Goal: Navigation & Orientation: Find specific page/section

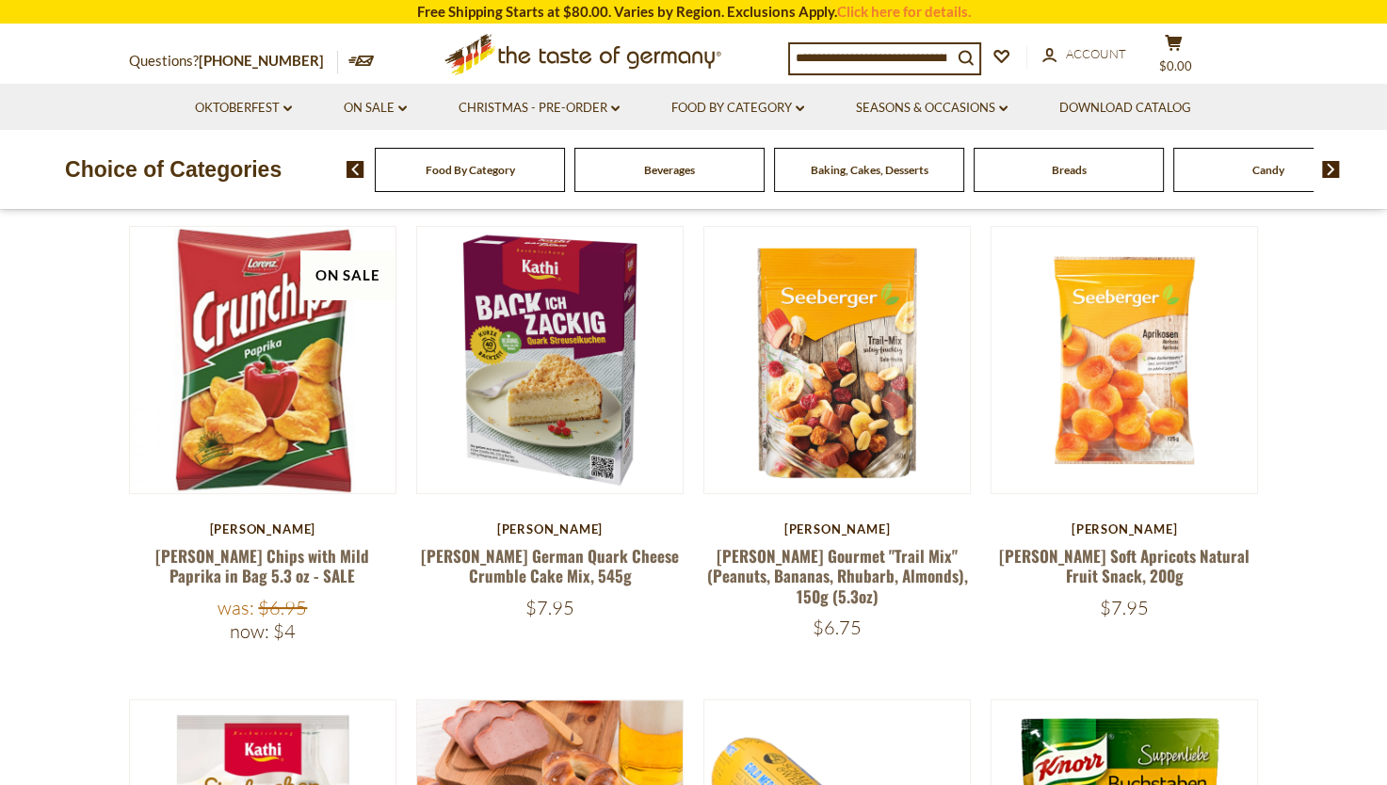
scroll to position [186, 0]
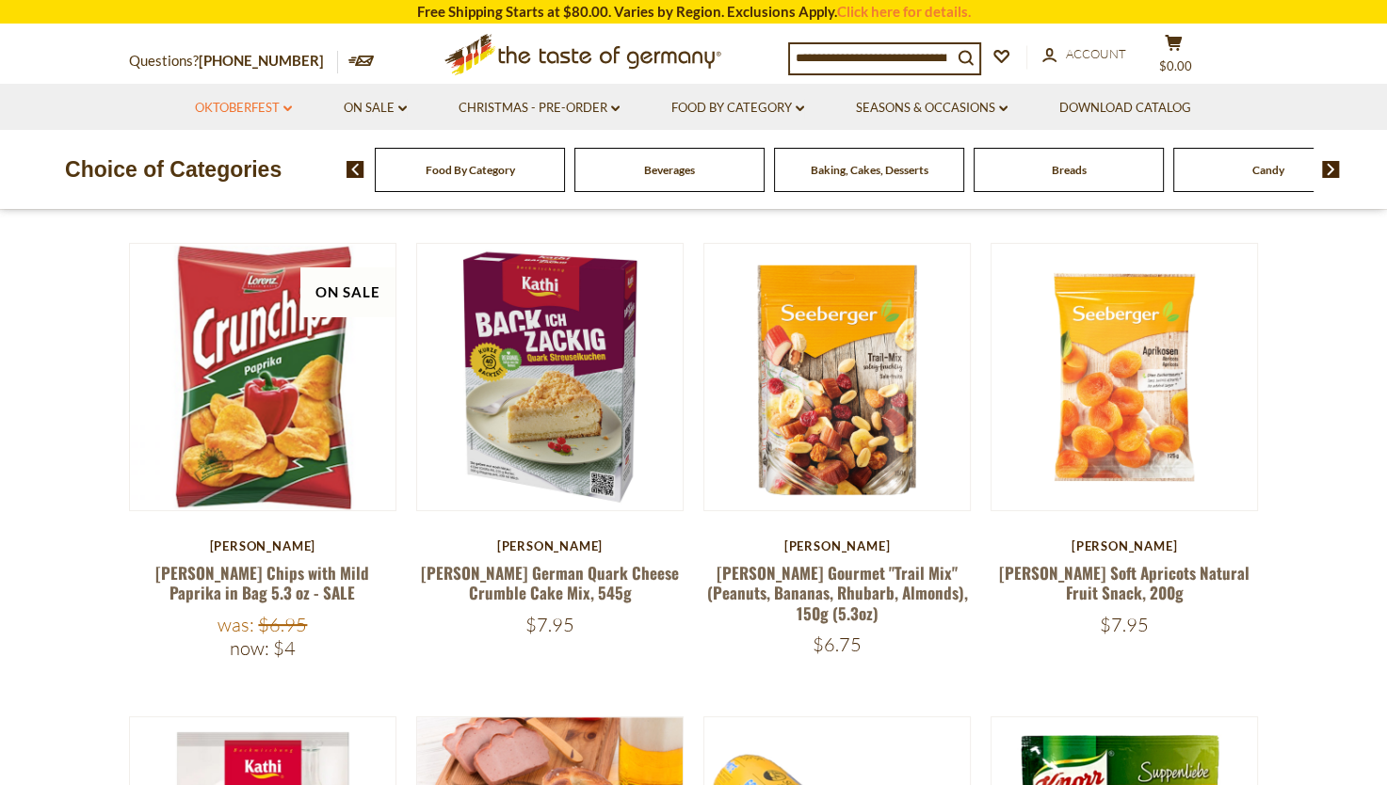
click at [284, 110] on icon "dropdown_arrow" at bounding box center [287, 108] width 8 height 7
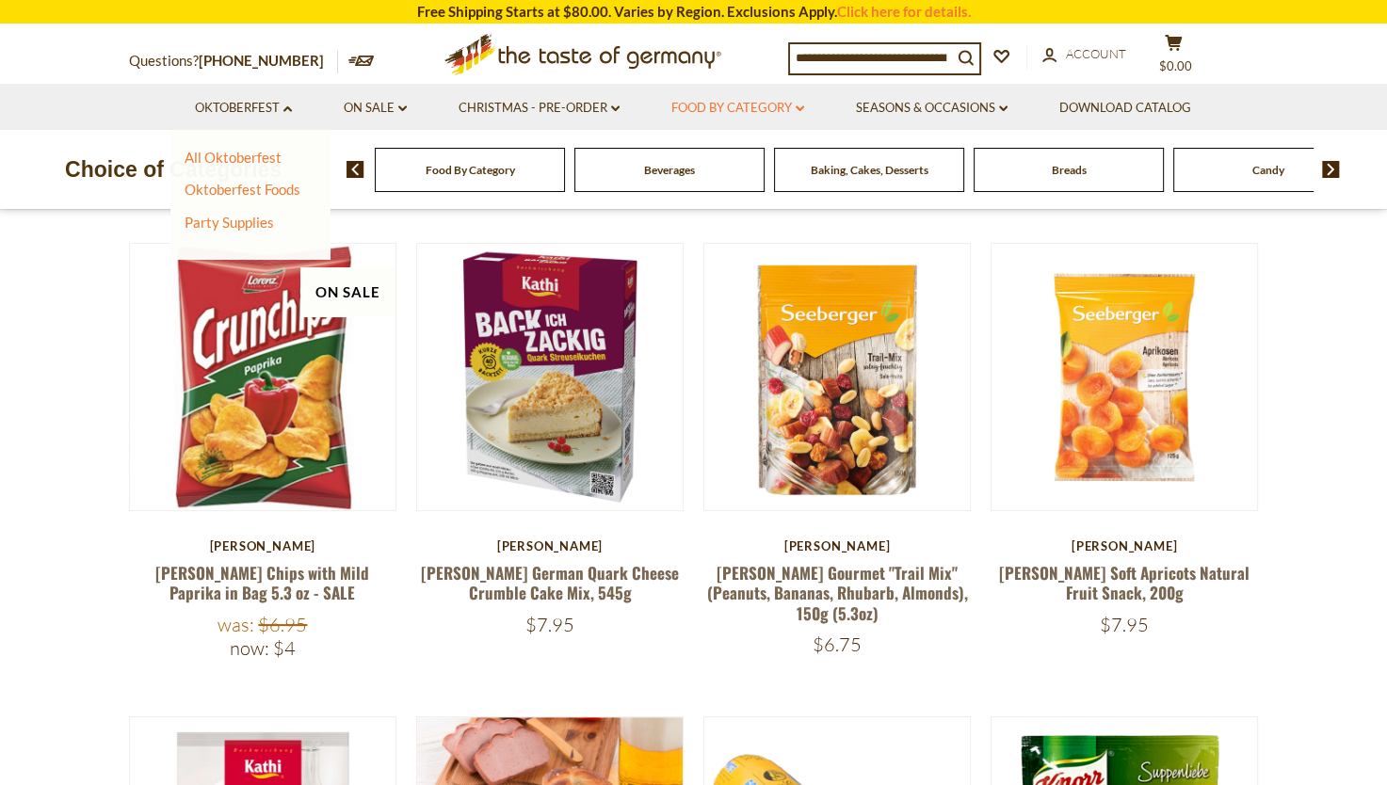
click at [799, 111] on icon "dropdown_arrow" at bounding box center [800, 108] width 8 height 7
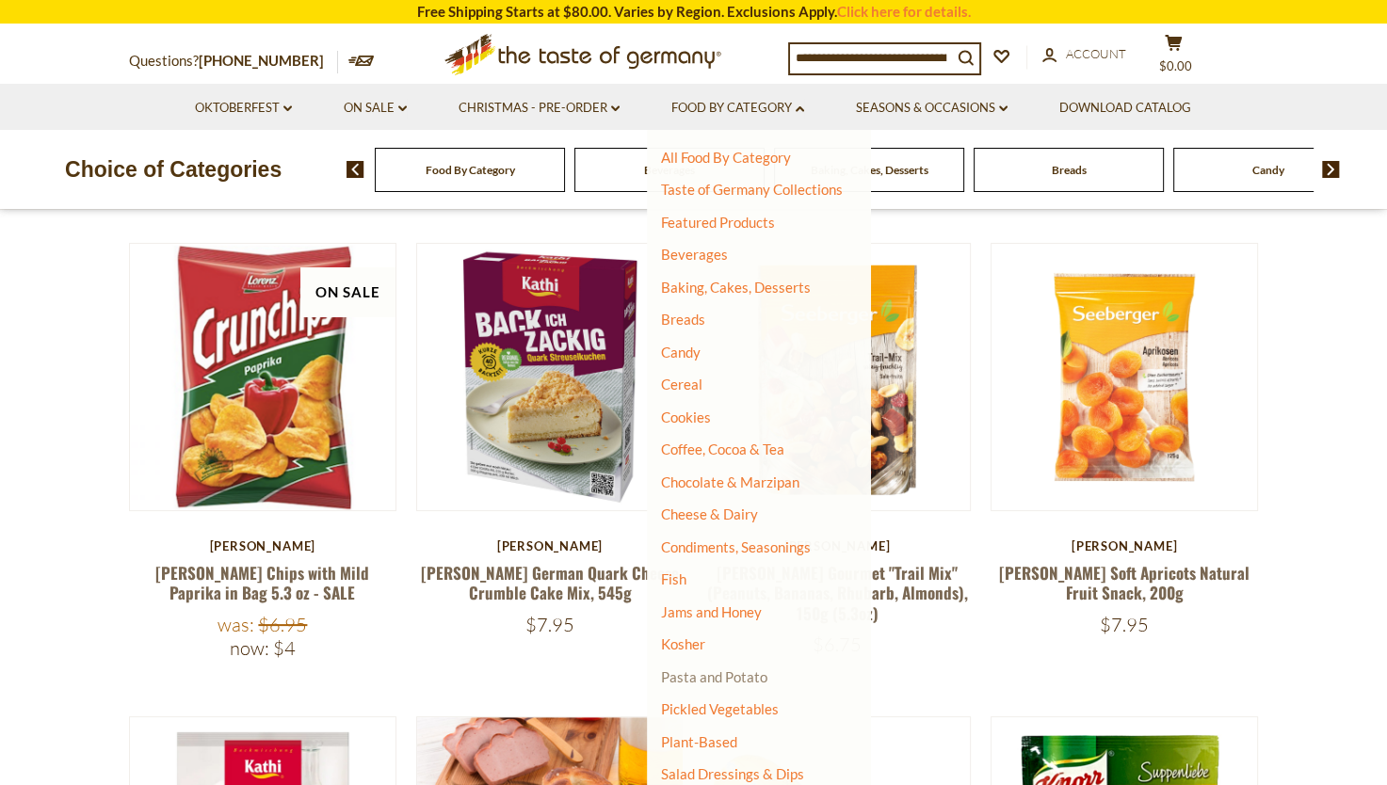
click at [701, 673] on link "Pasta and Potato" at bounding box center [714, 676] width 106 height 17
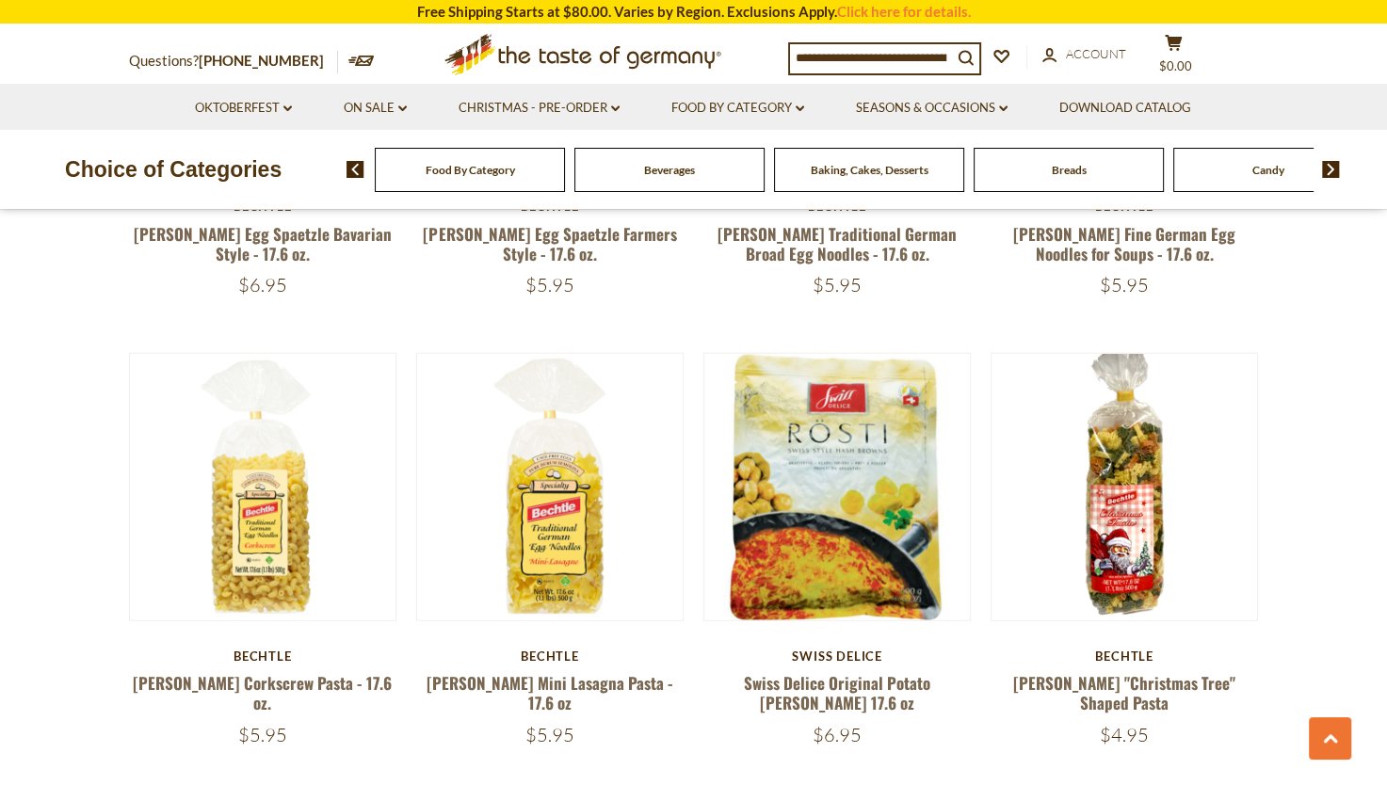
scroll to position [4183, 0]
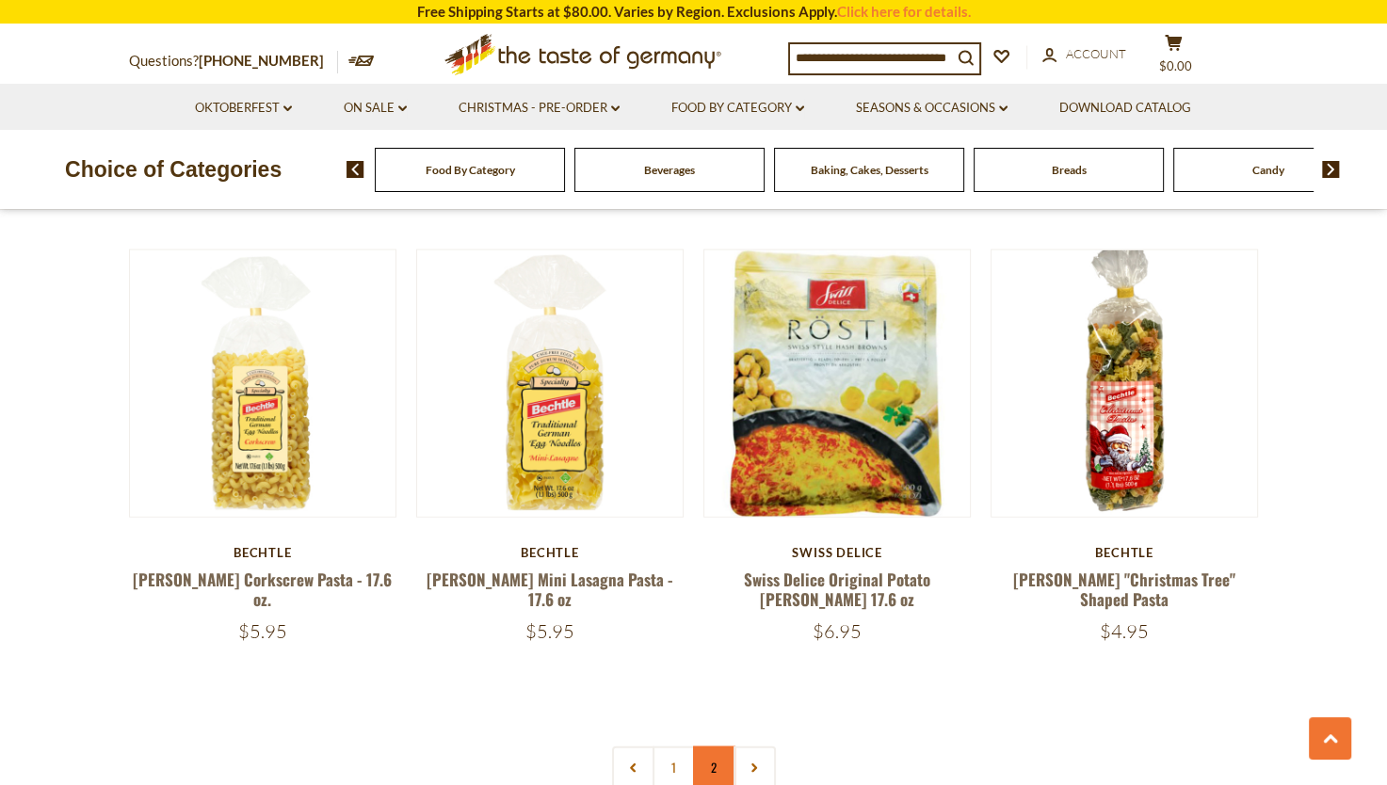
click at [712, 747] on link "2" at bounding box center [714, 768] width 42 height 42
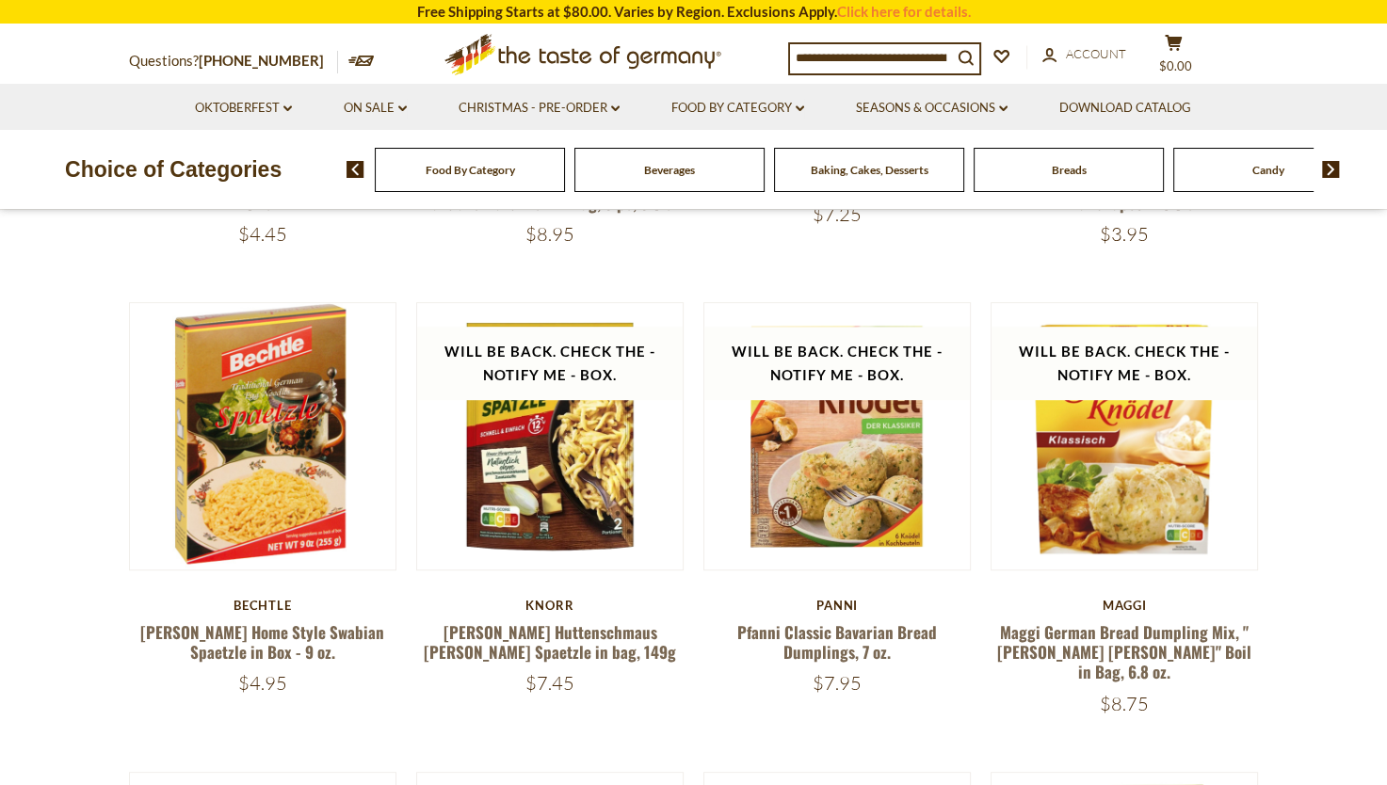
scroll to position [0, 0]
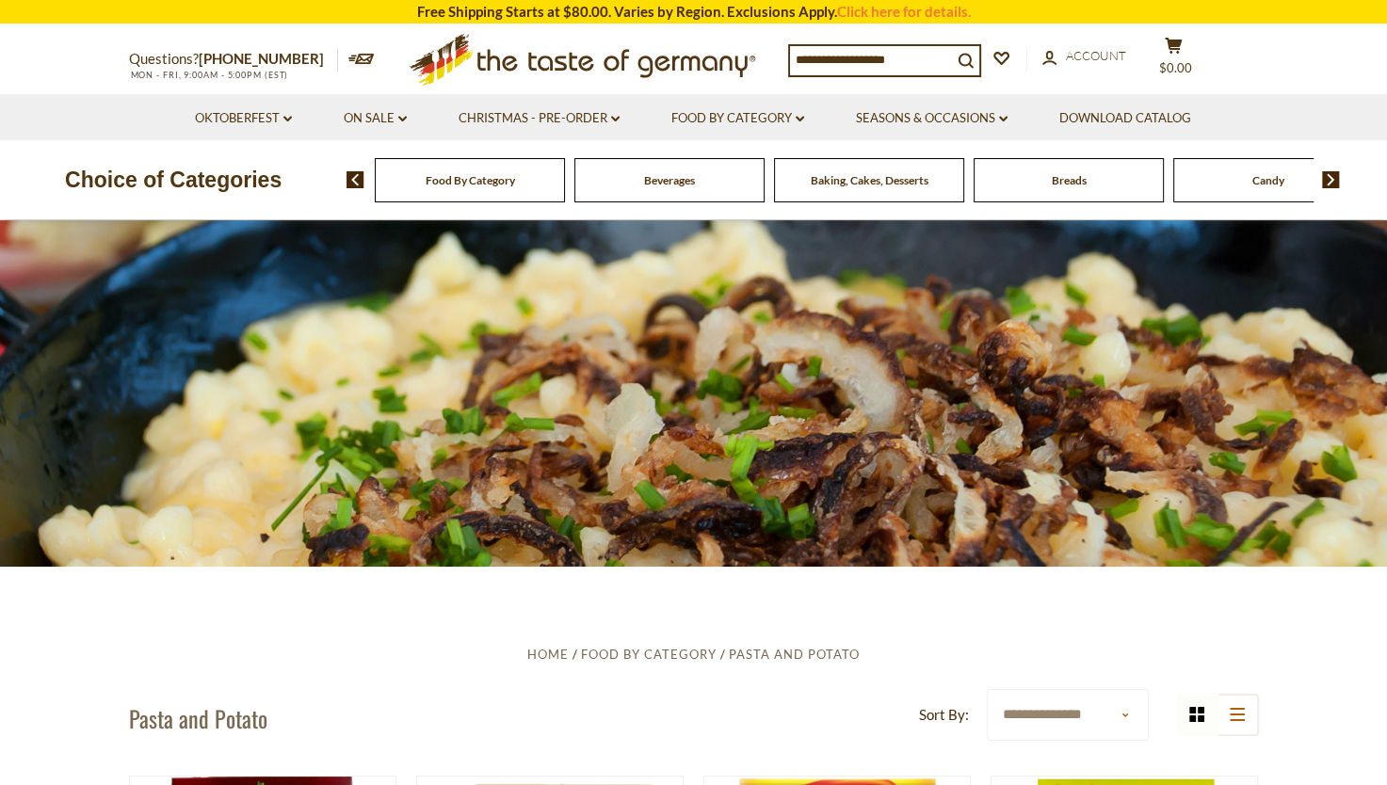
click at [562, 57] on icon at bounding box center [582, 56] width 346 height 44
click at [910, 59] on input at bounding box center [871, 59] width 162 height 26
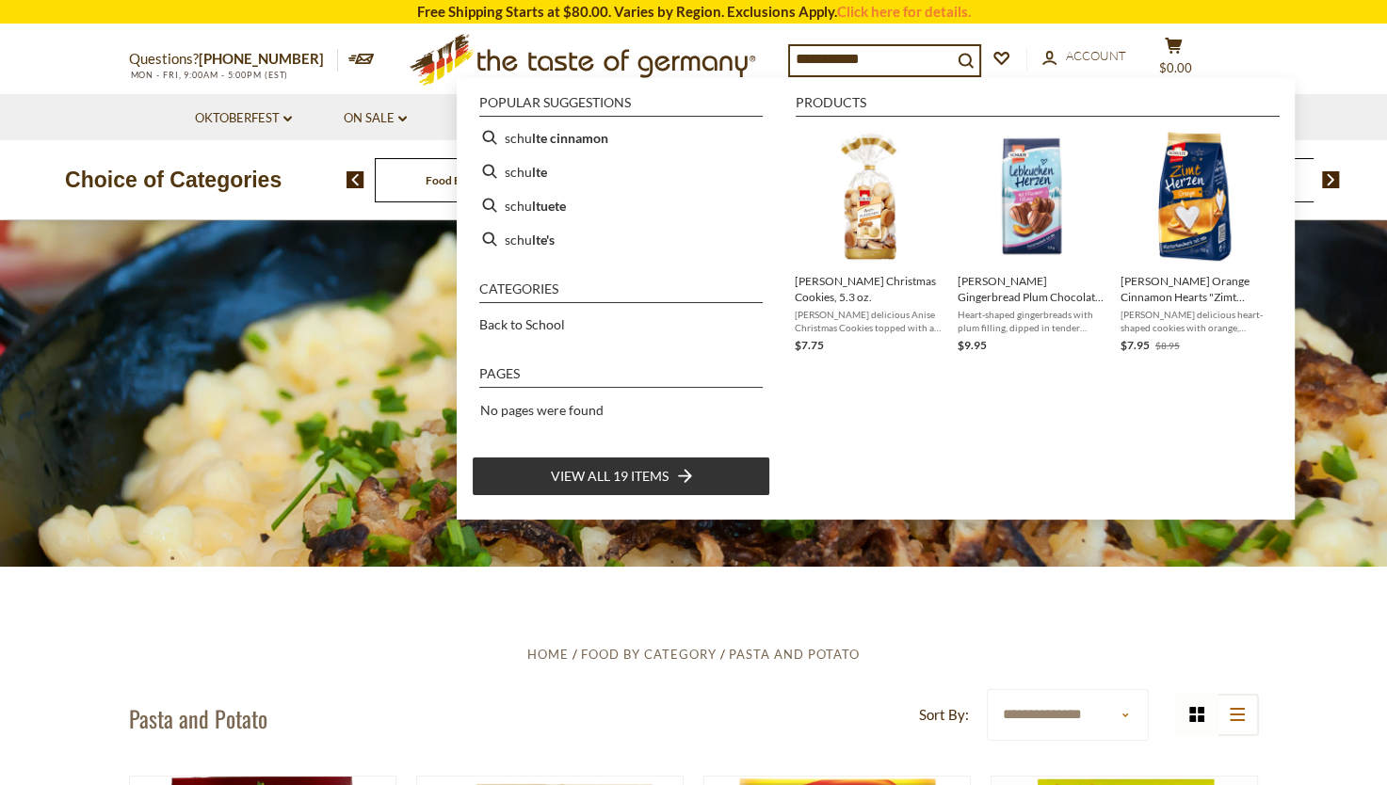
type input "**********"
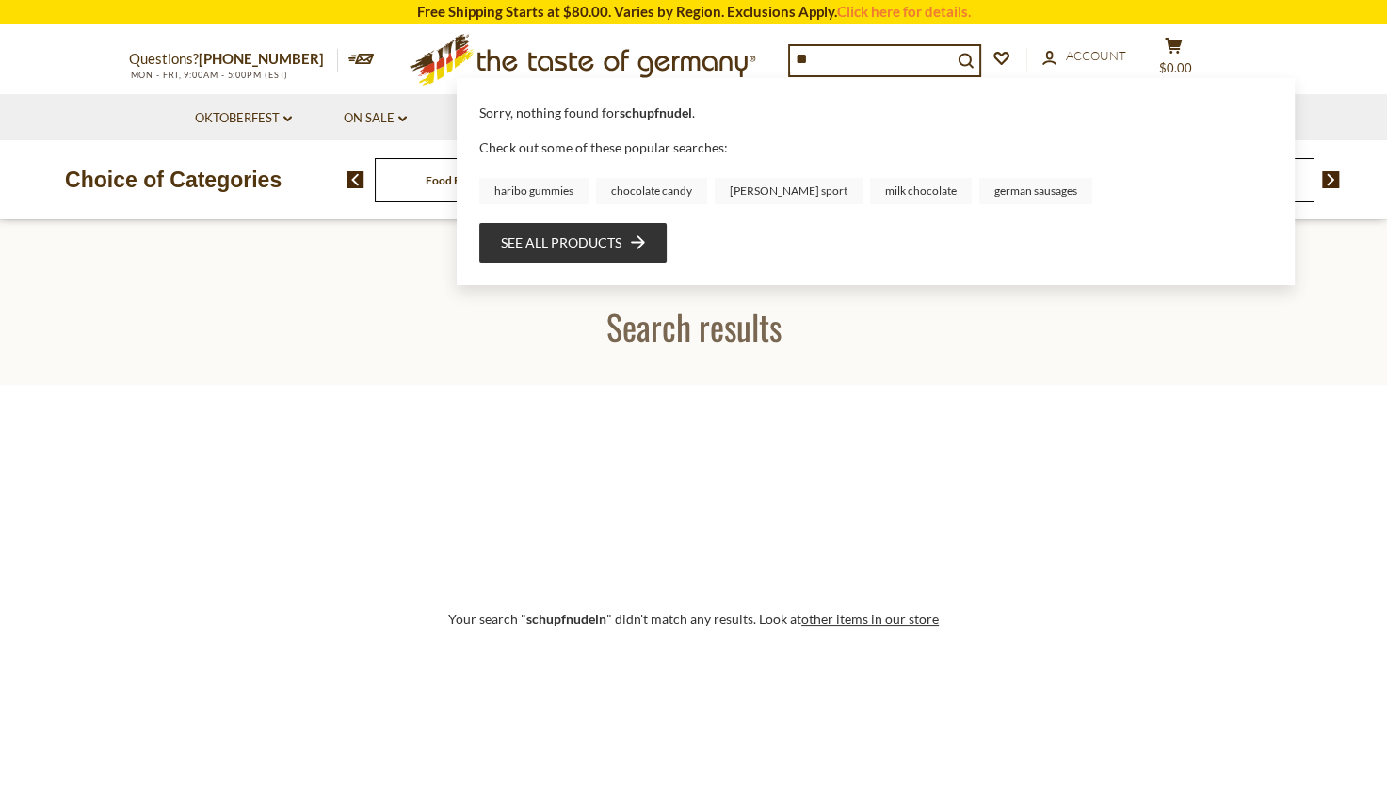
type input "*"
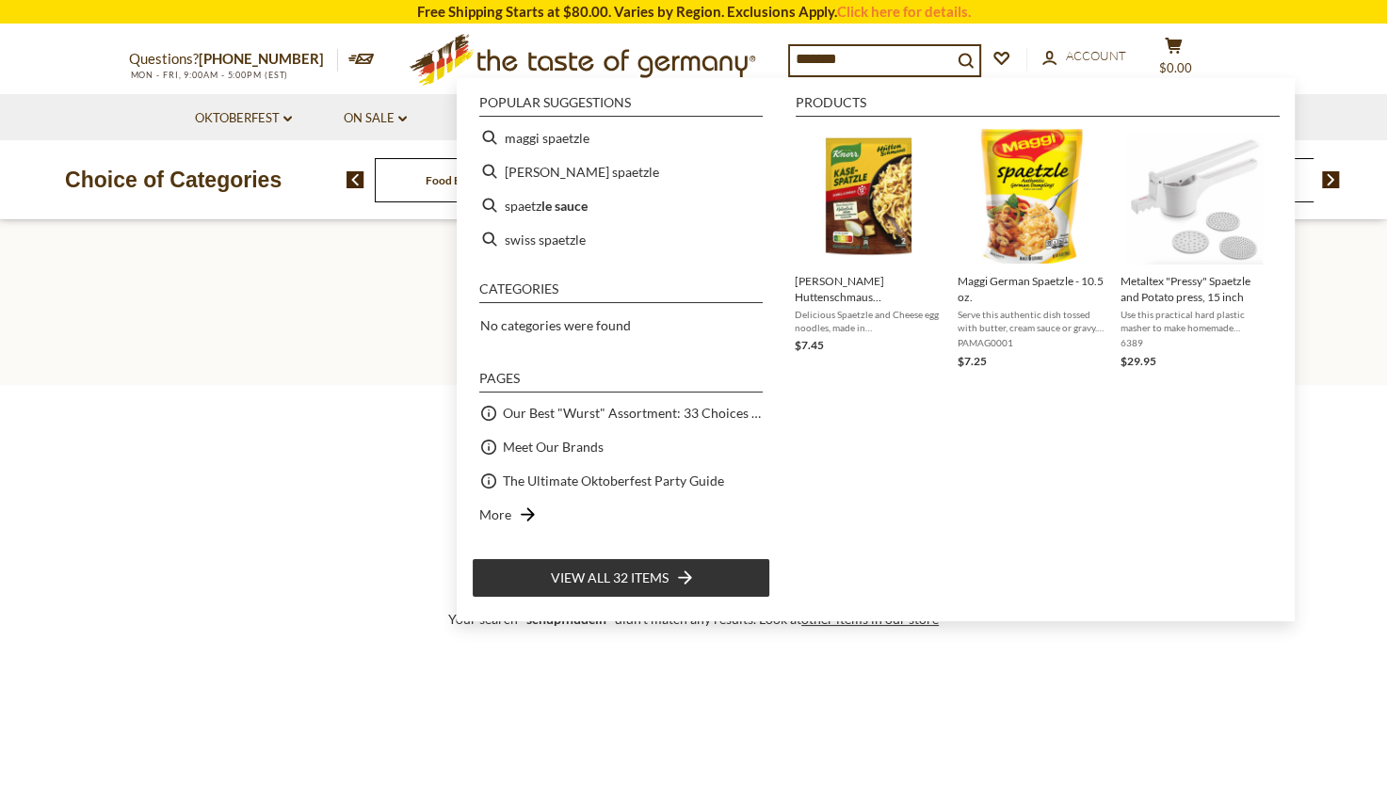
type input "********"
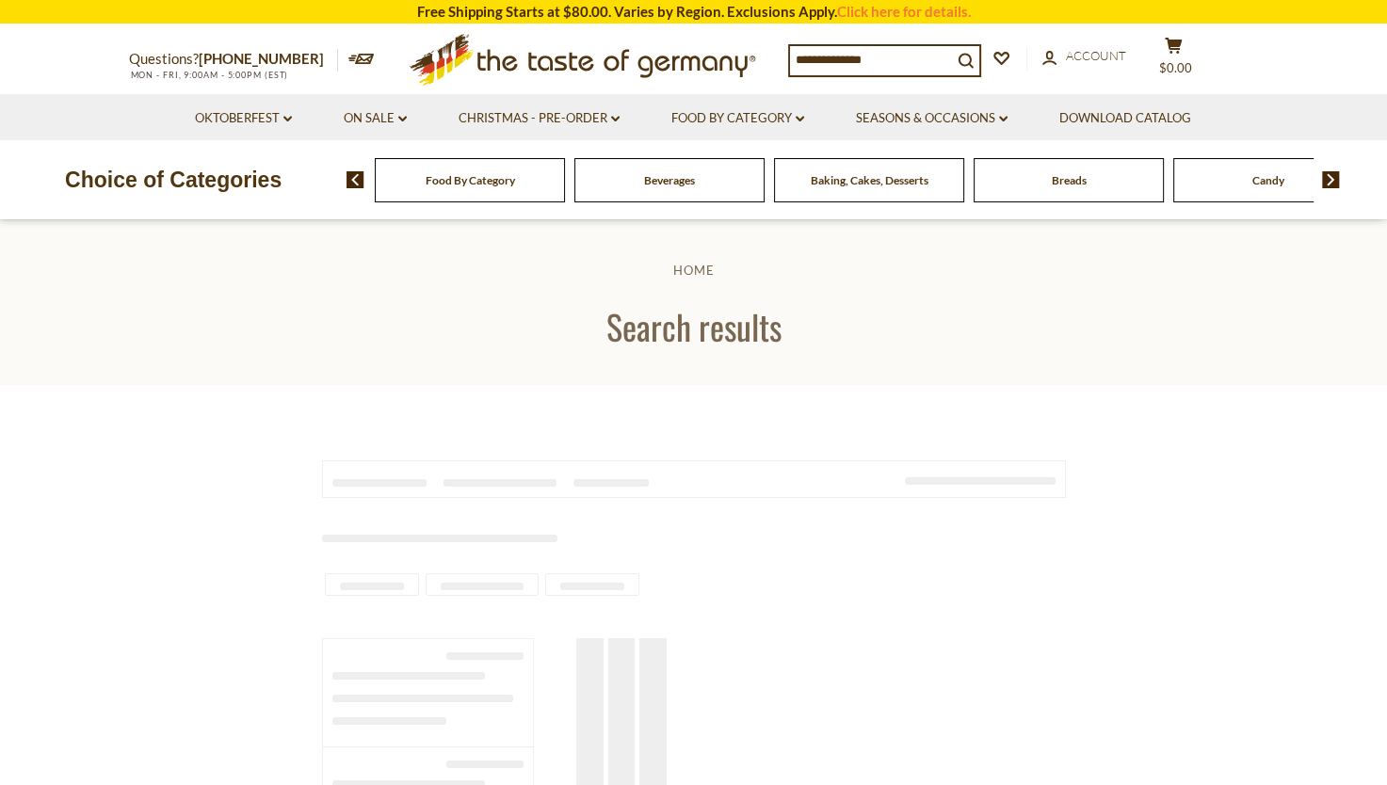
type input "********"
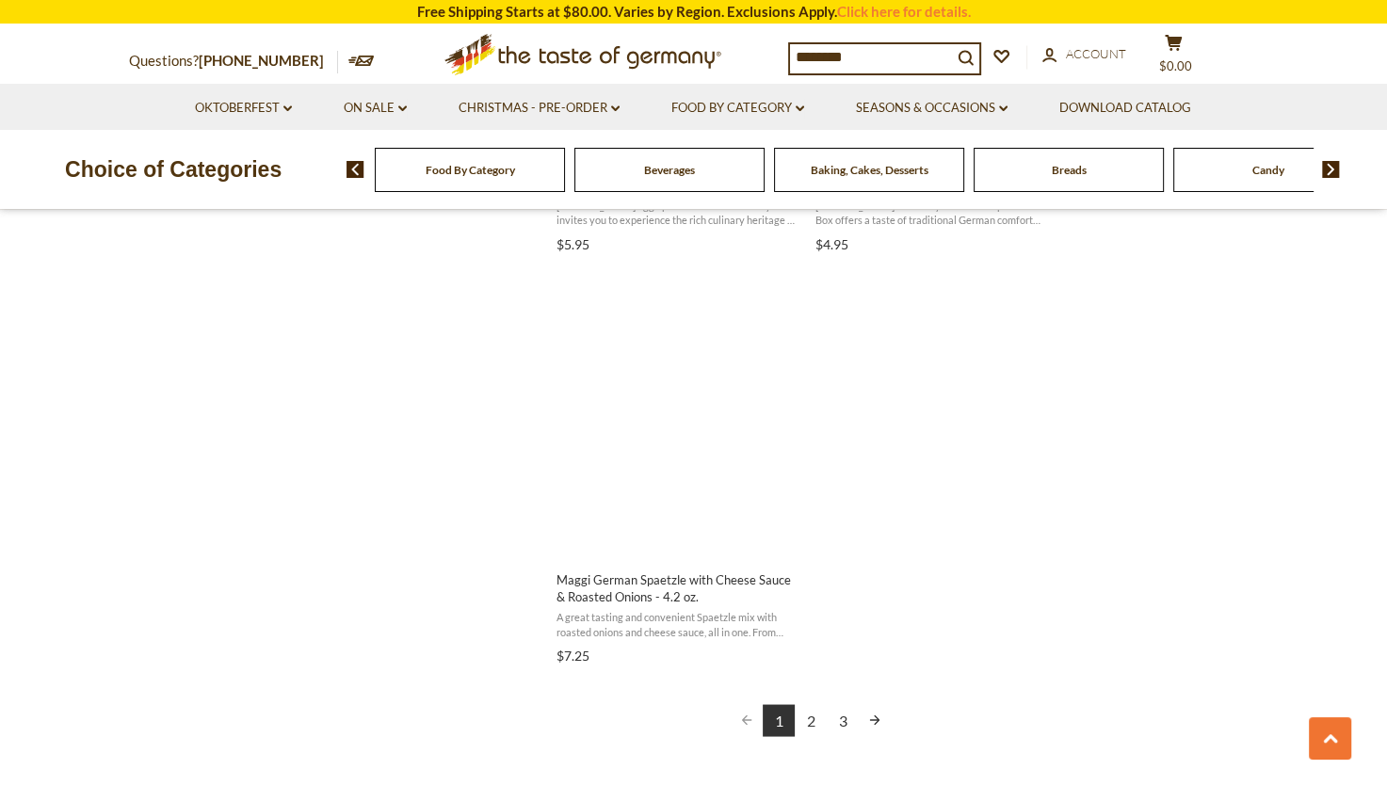
scroll to position [3192, 0]
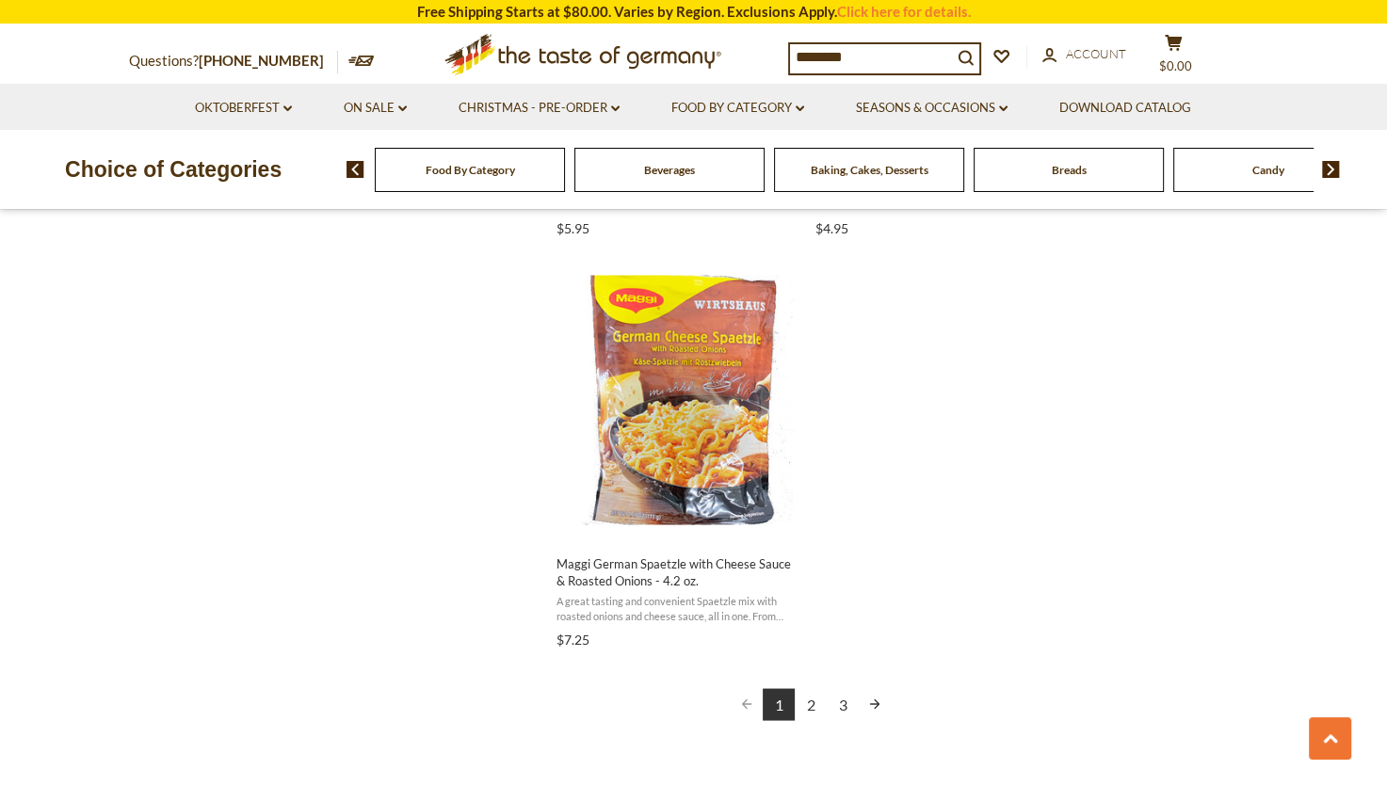
click at [813, 706] on link "2" at bounding box center [811, 704] width 32 height 32
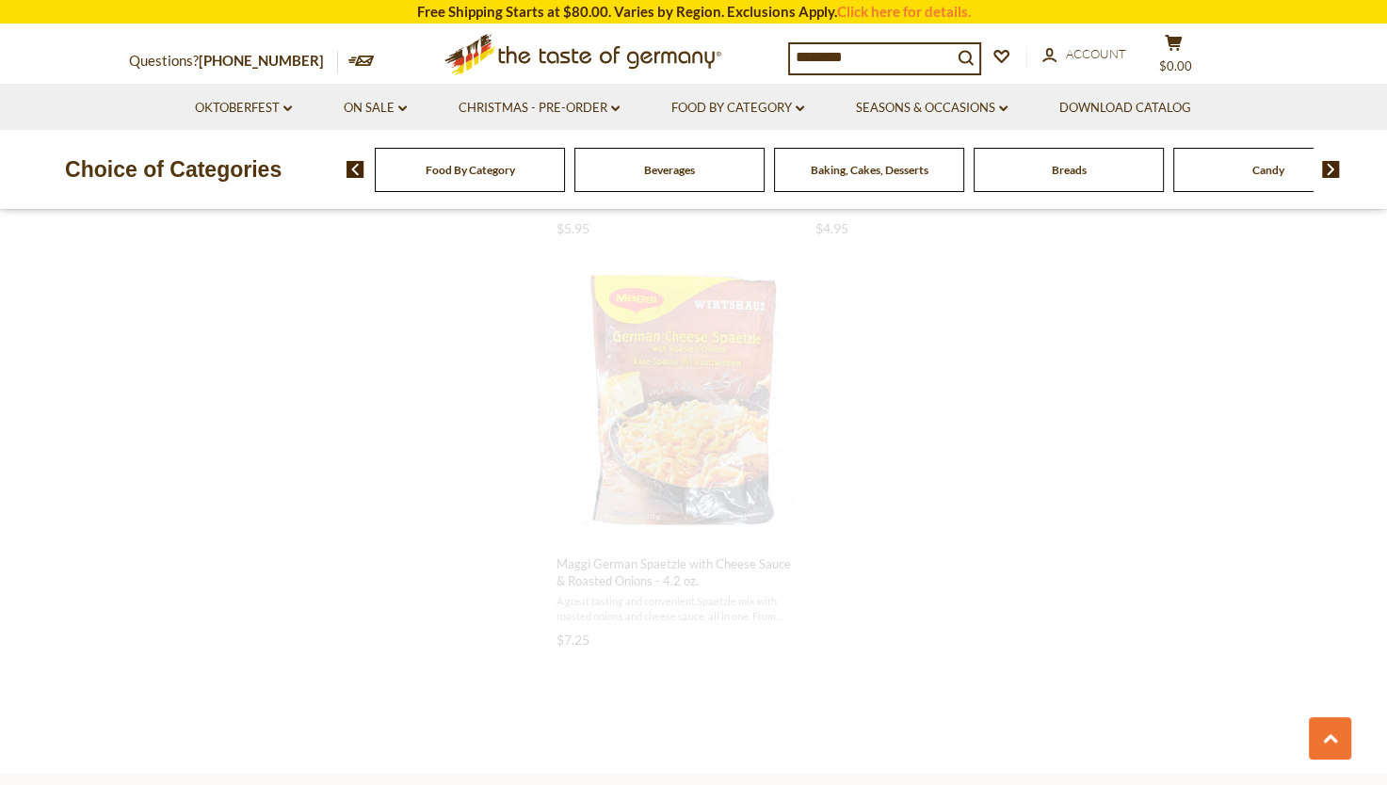
scroll to position [1558, 0]
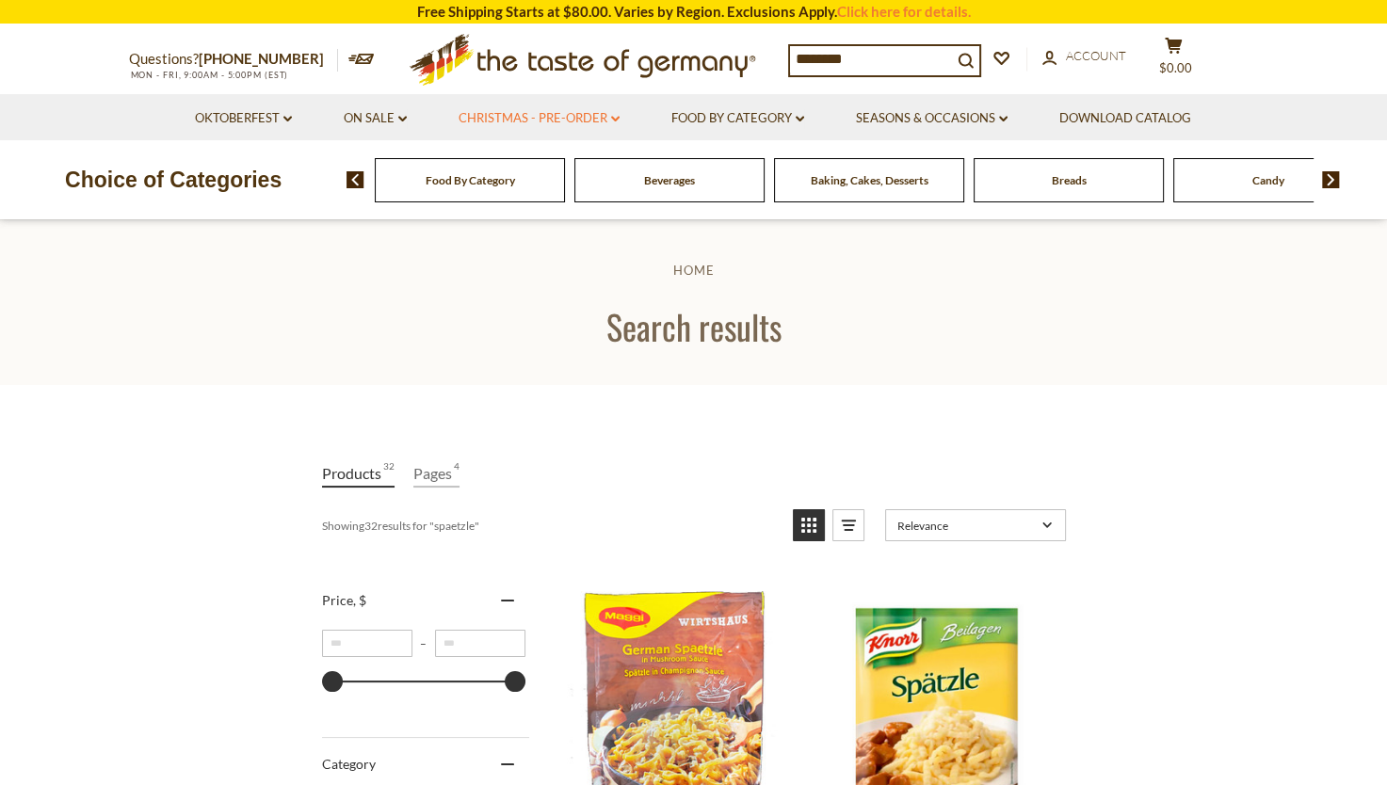
click at [597, 118] on link "Christmas - PRE-ORDER dropdown_arrow" at bounding box center [539, 118] width 161 height 21
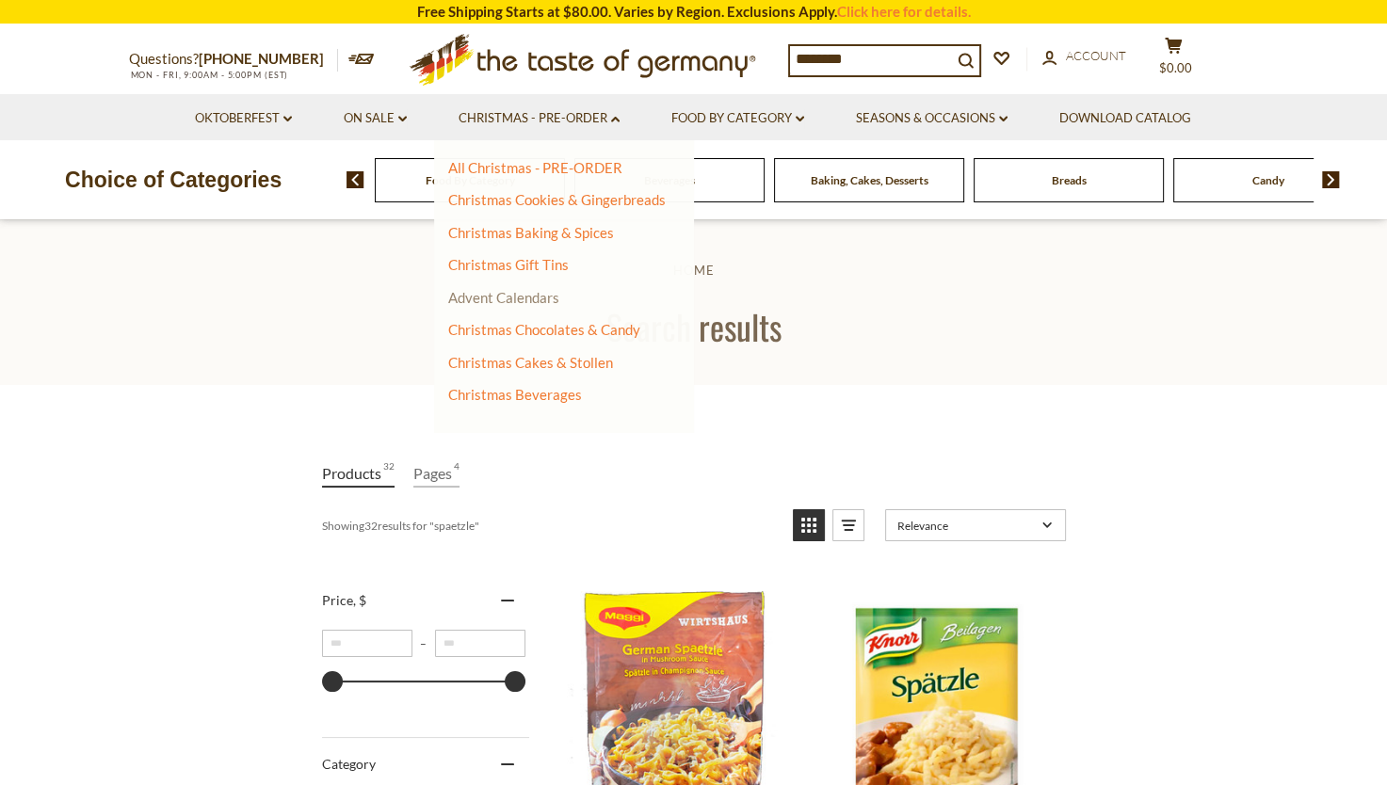
click at [525, 298] on link "Advent Calendars" at bounding box center [503, 297] width 111 height 17
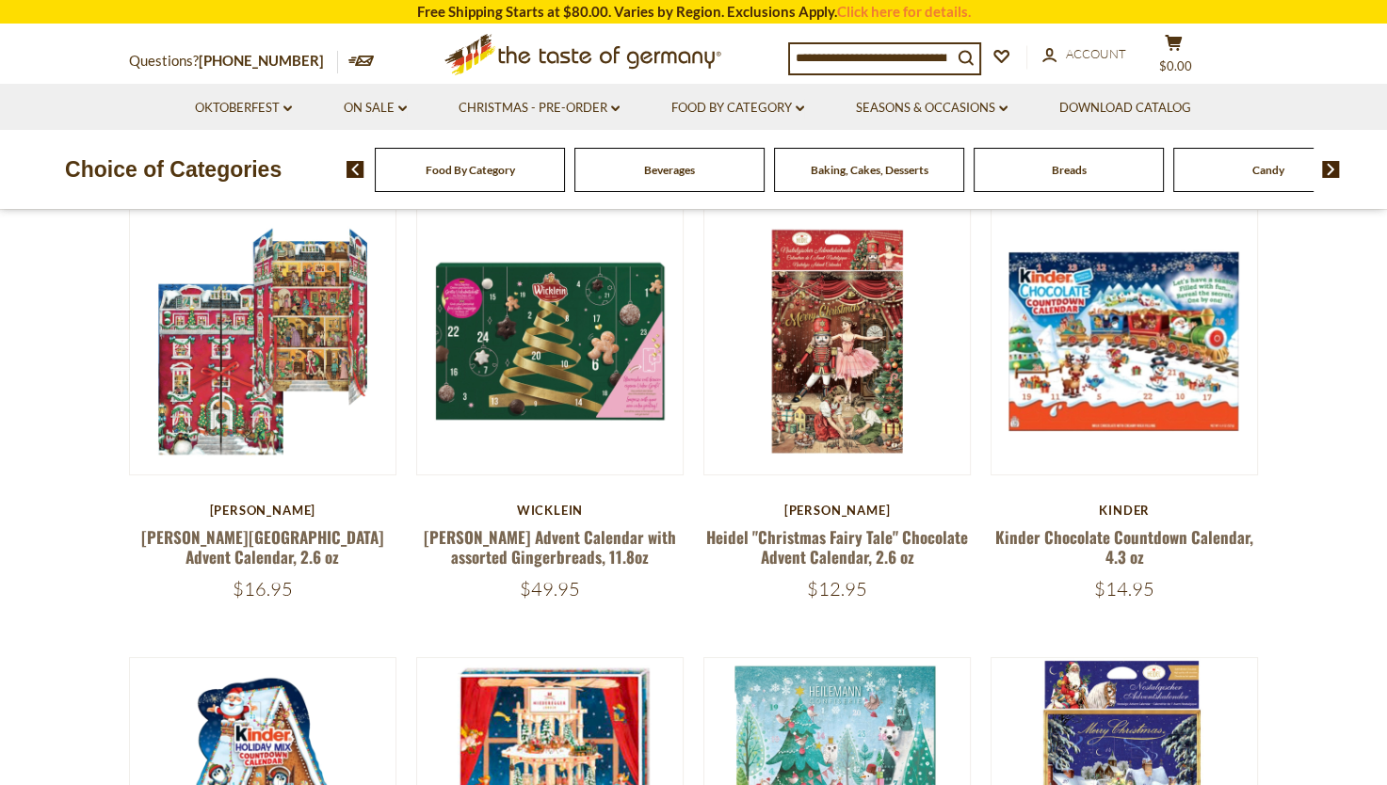
scroll to position [151, 0]
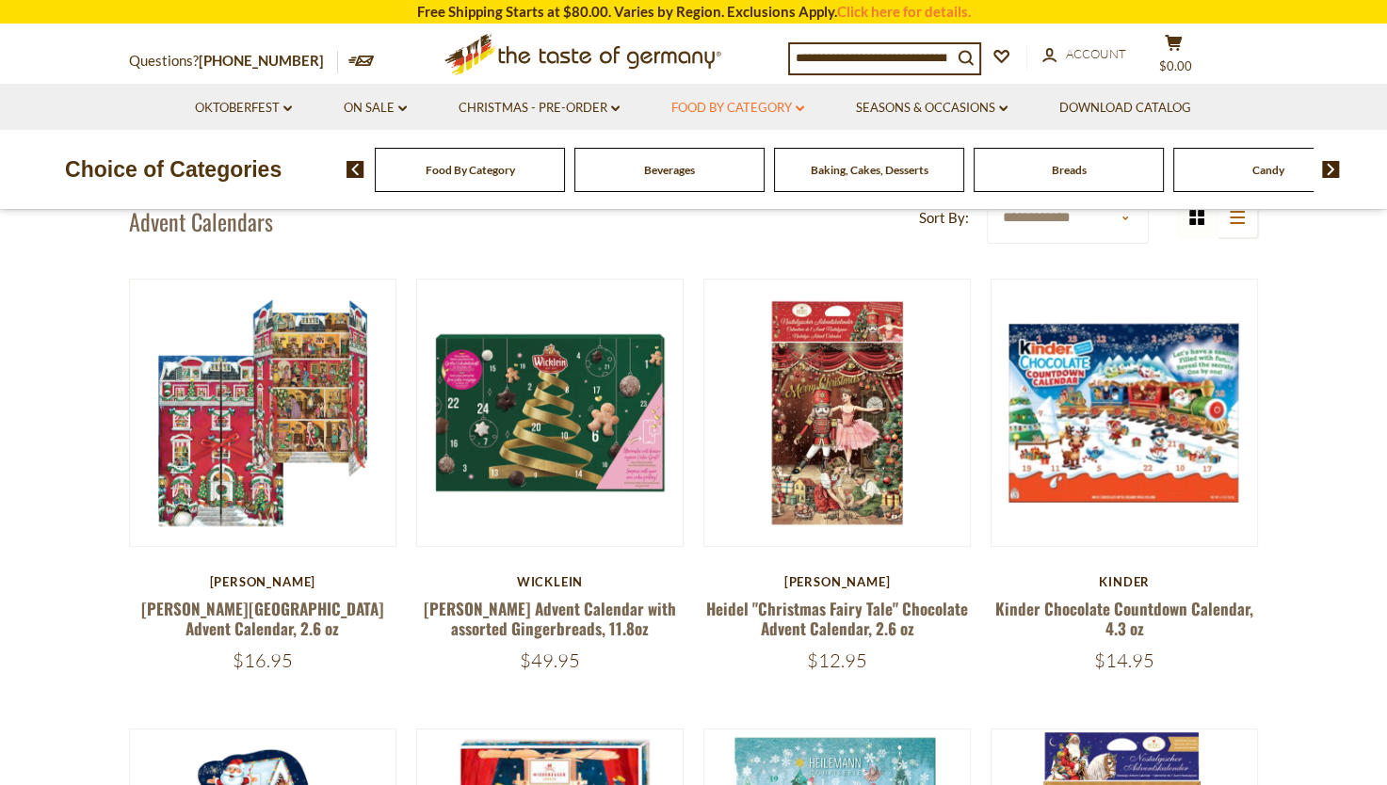
click at [783, 106] on link "Food By Category dropdown_arrow" at bounding box center [737, 108] width 133 height 21
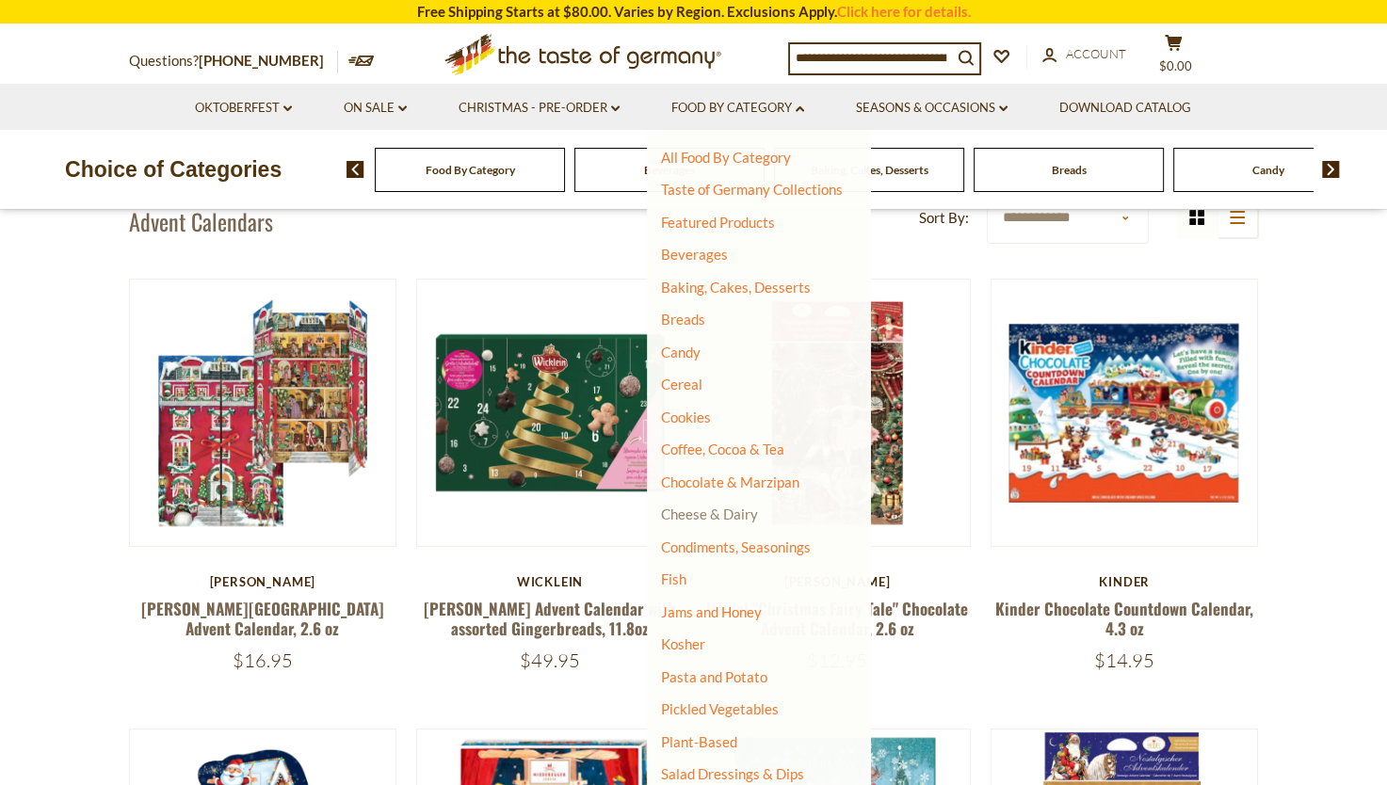
click at [721, 507] on link "Cheese & Dairy" at bounding box center [709, 514] width 97 height 17
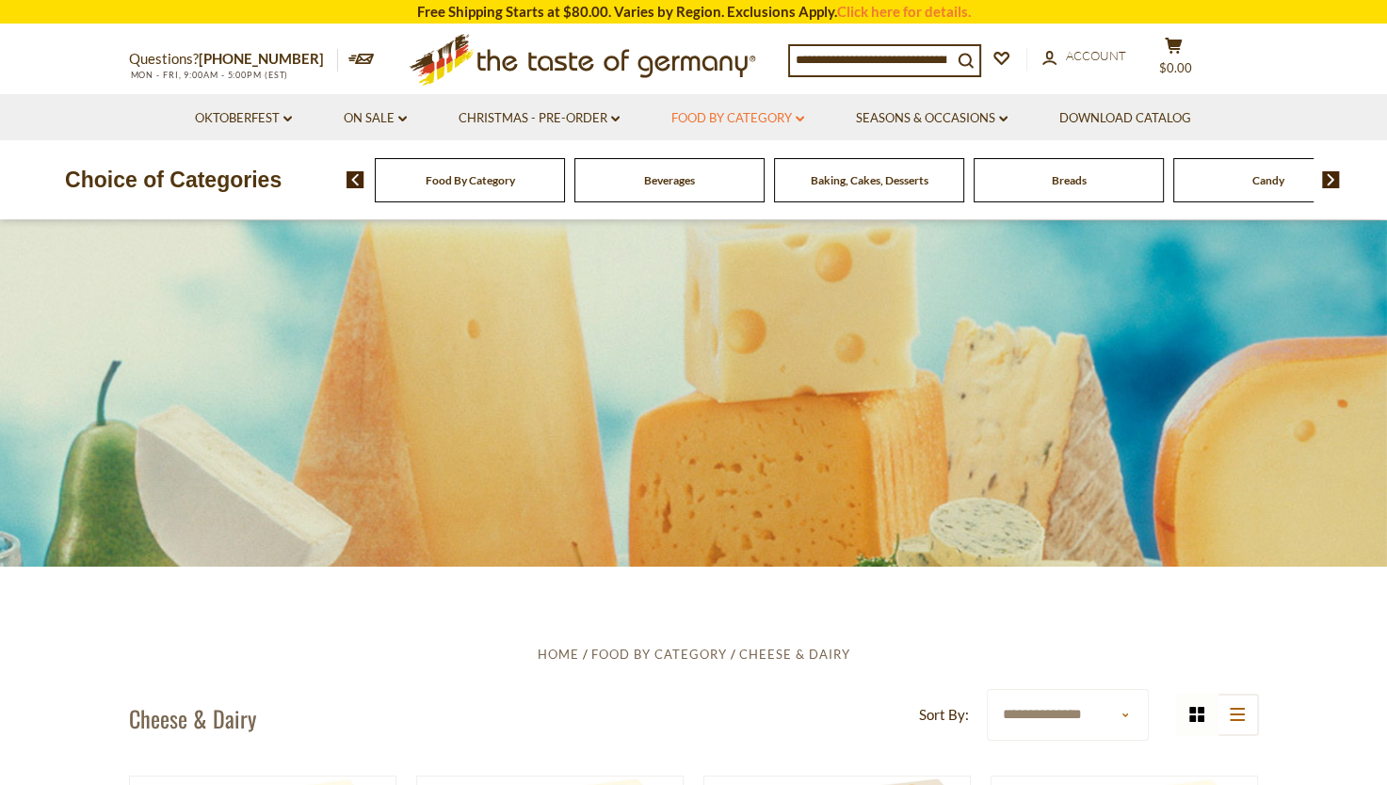
click at [788, 116] on link "Food By Category dropdown_arrow" at bounding box center [737, 118] width 133 height 21
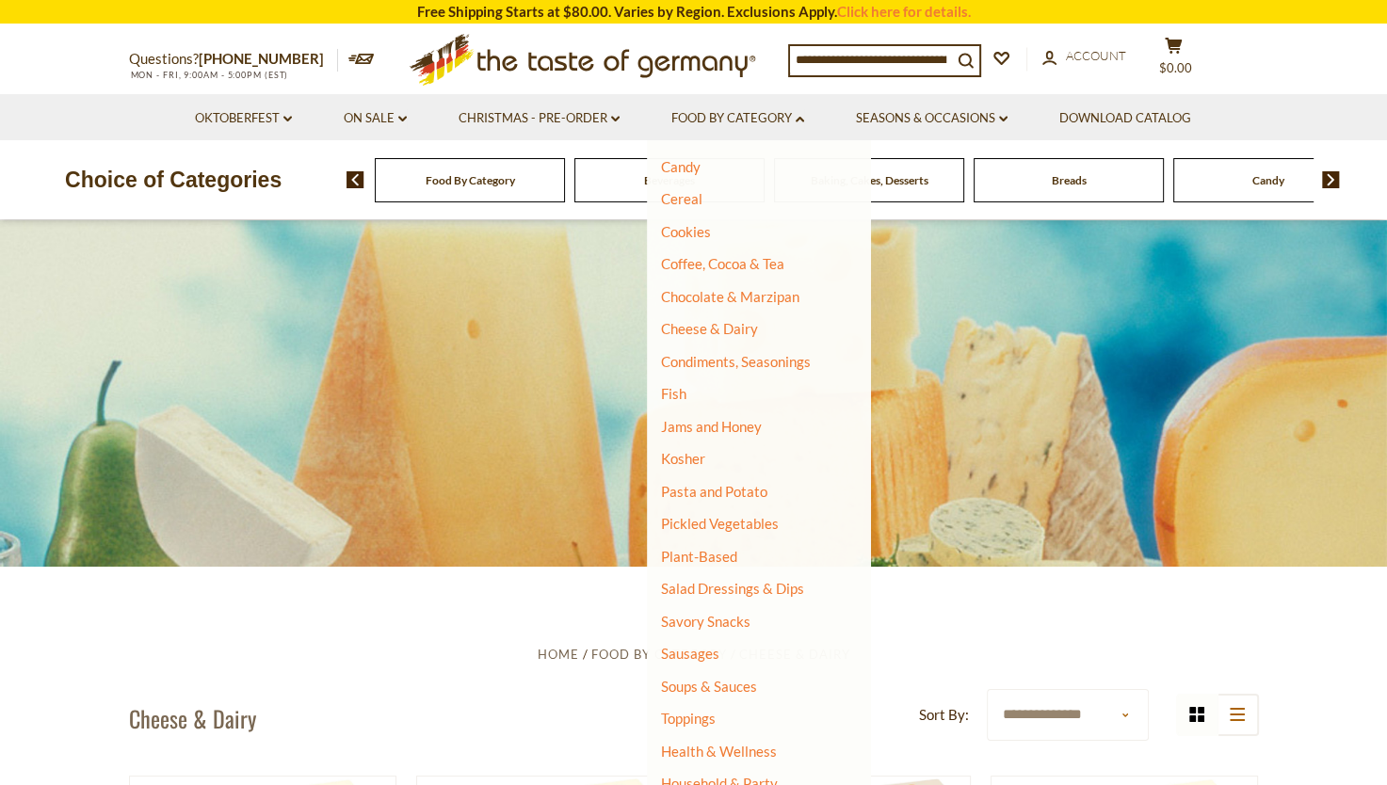
scroll to position [230, 0]
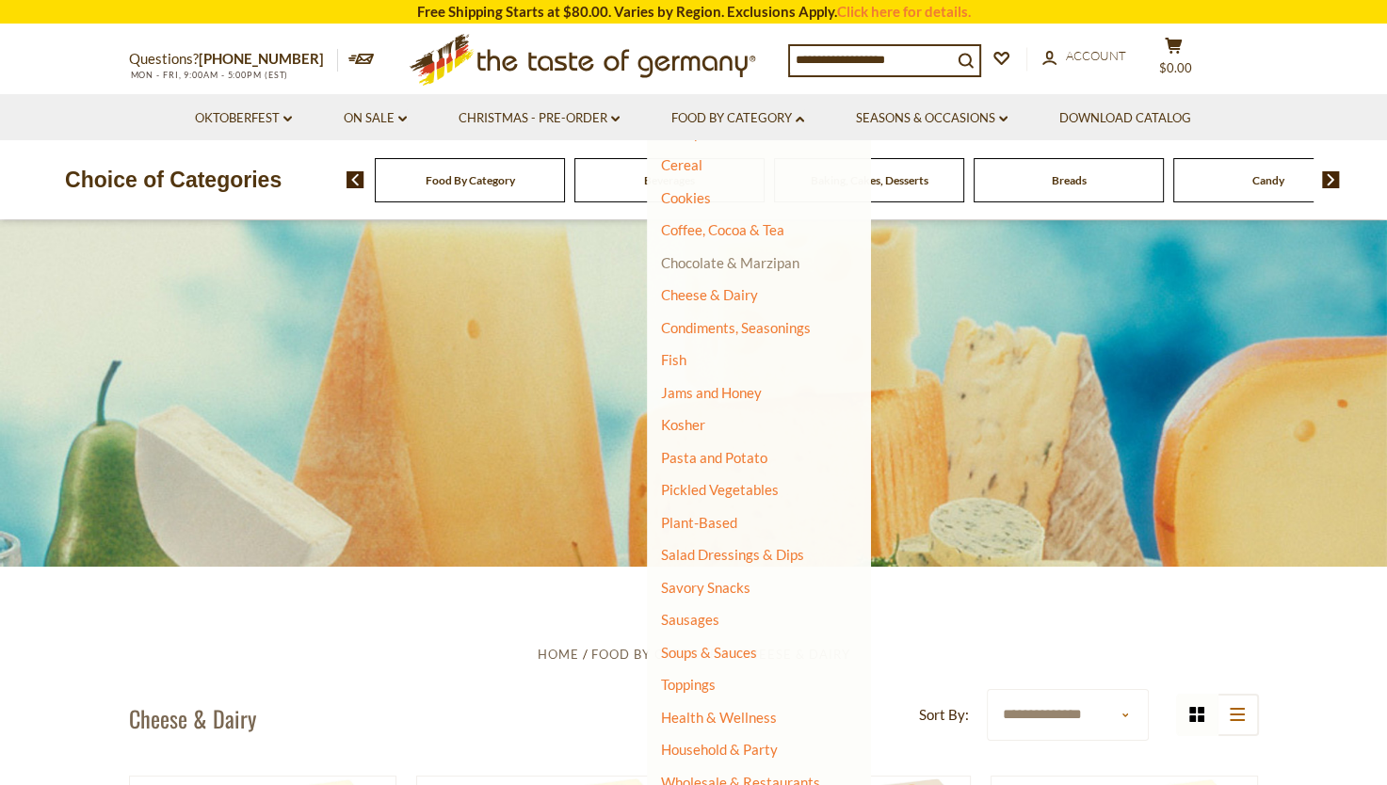
click at [734, 266] on link "Chocolate & Marzipan" at bounding box center [730, 262] width 138 height 17
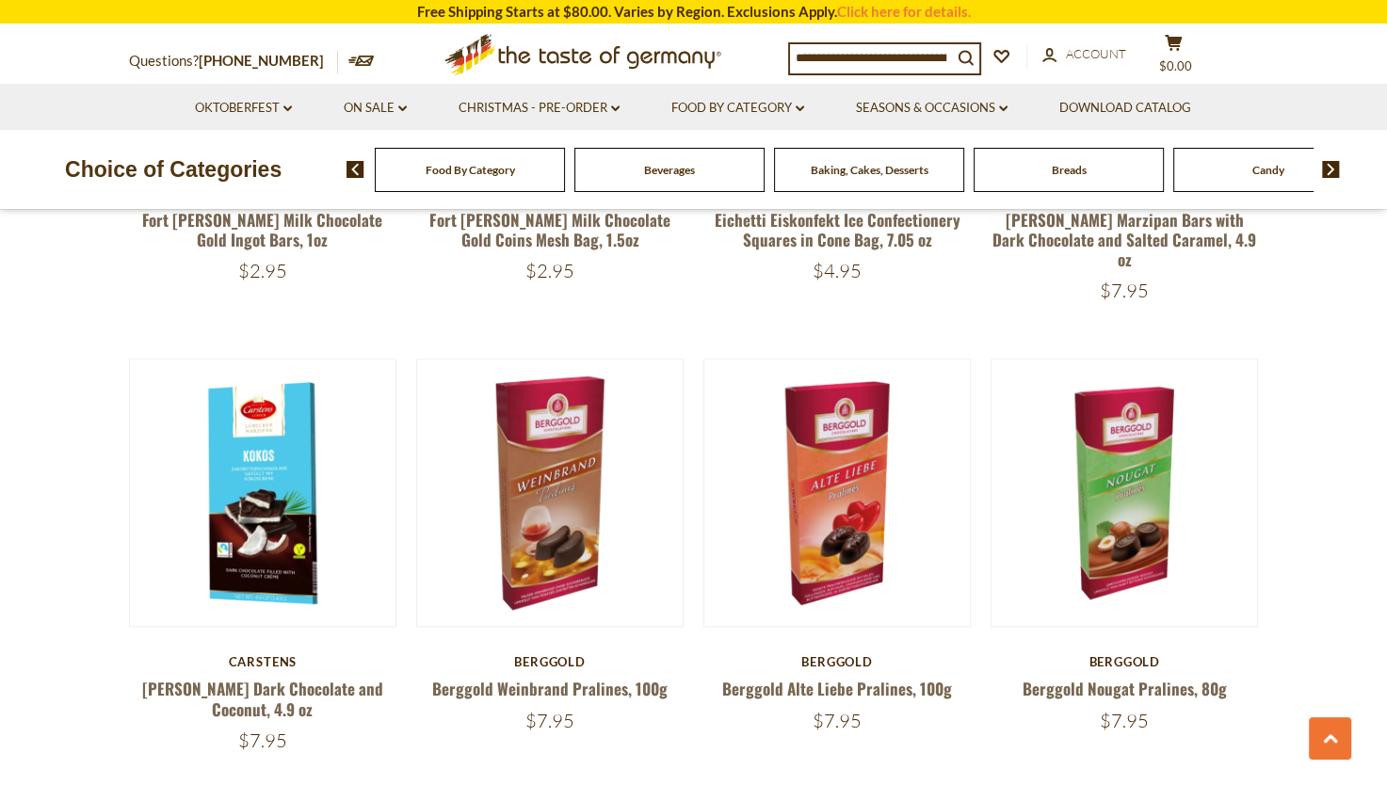
scroll to position [1541, 0]
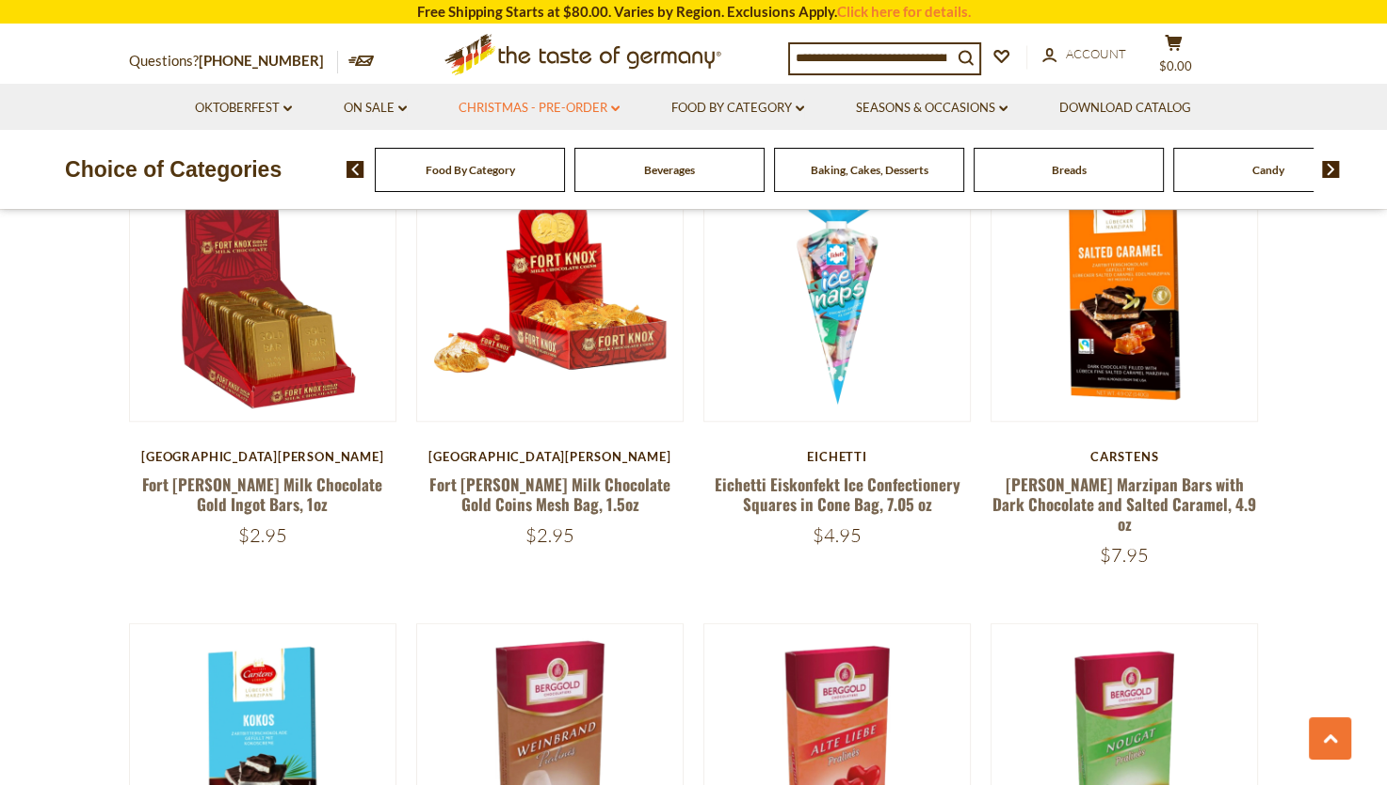
click at [618, 101] on link "Christmas - PRE-ORDER dropdown_arrow" at bounding box center [539, 108] width 161 height 21
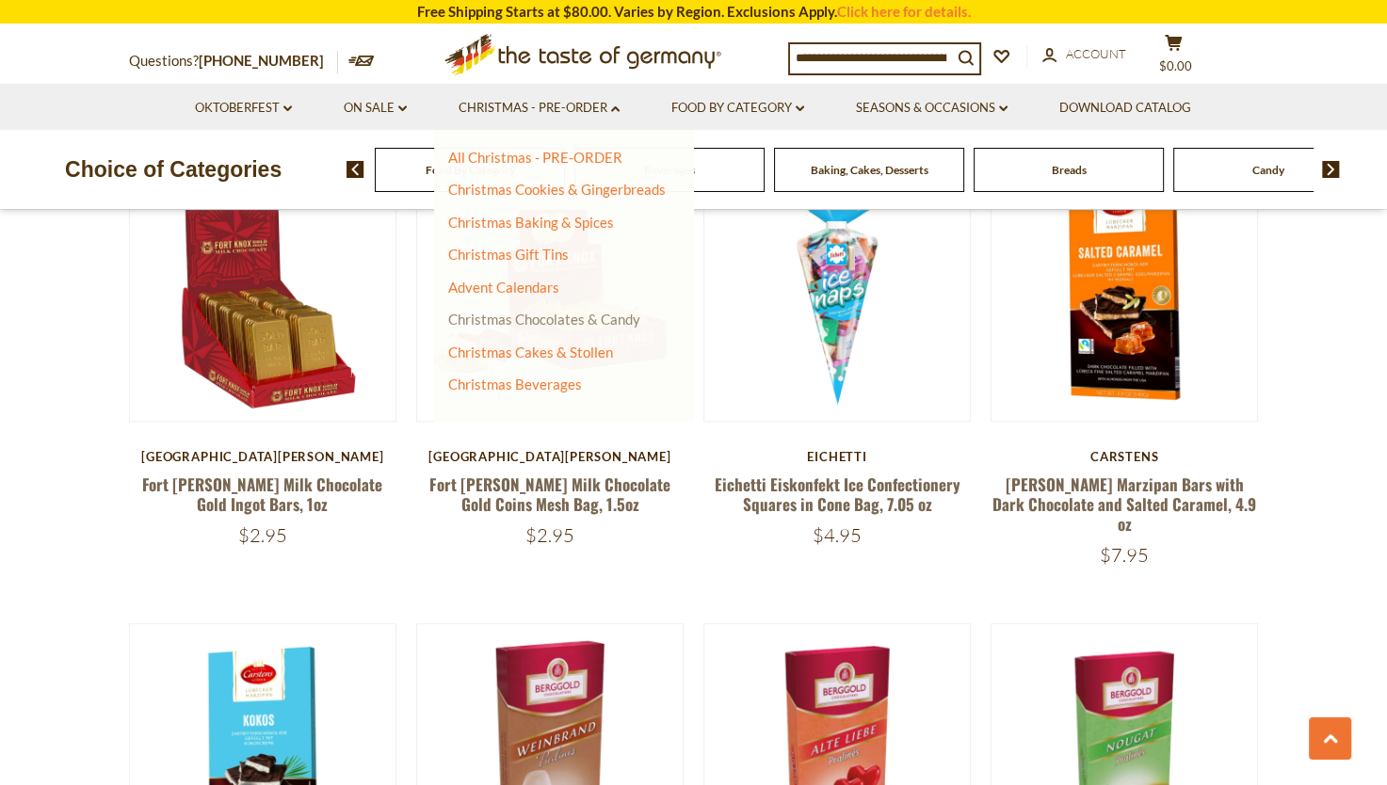
click at [589, 318] on link "Christmas Chocolates & Candy" at bounding box center [544, 319] width 192 height 17
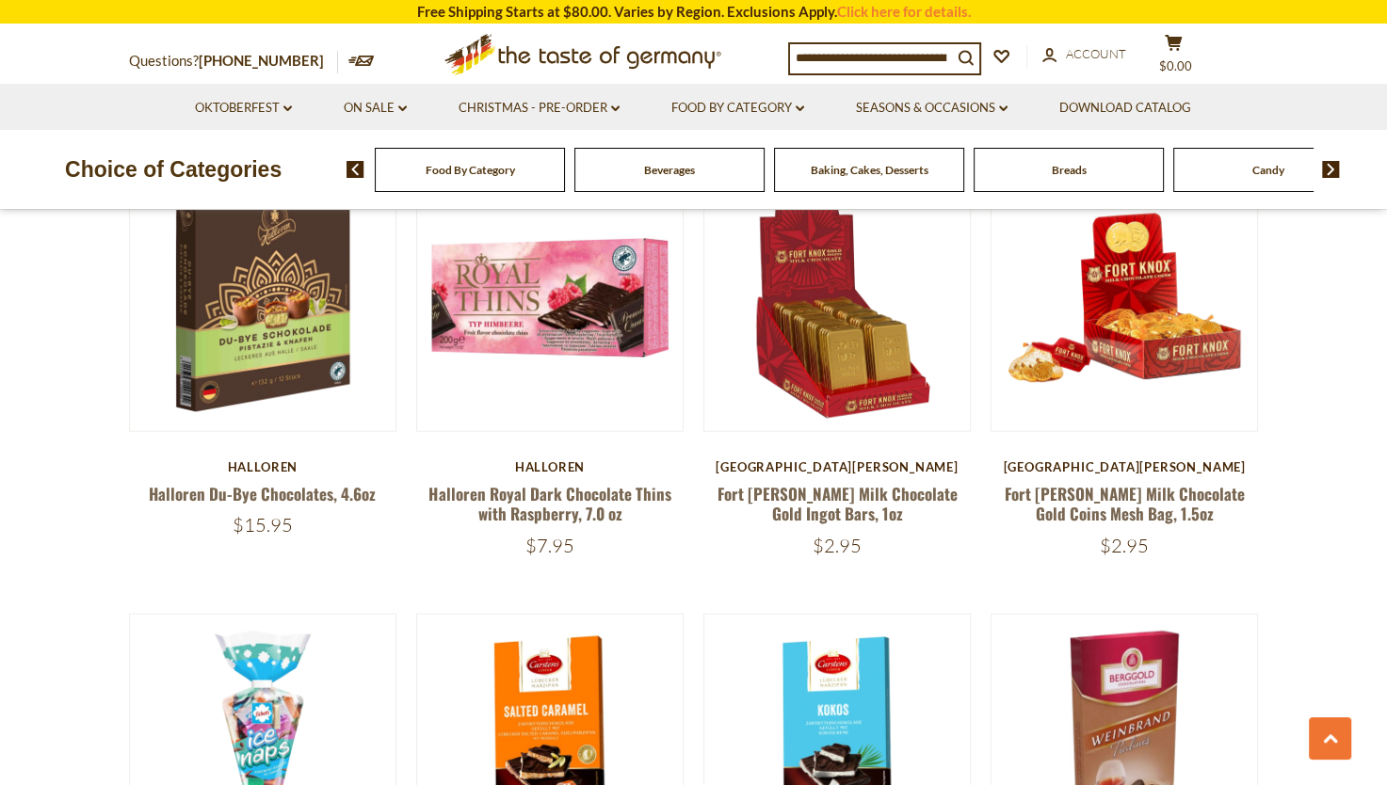
scroll to position [3834, 0]
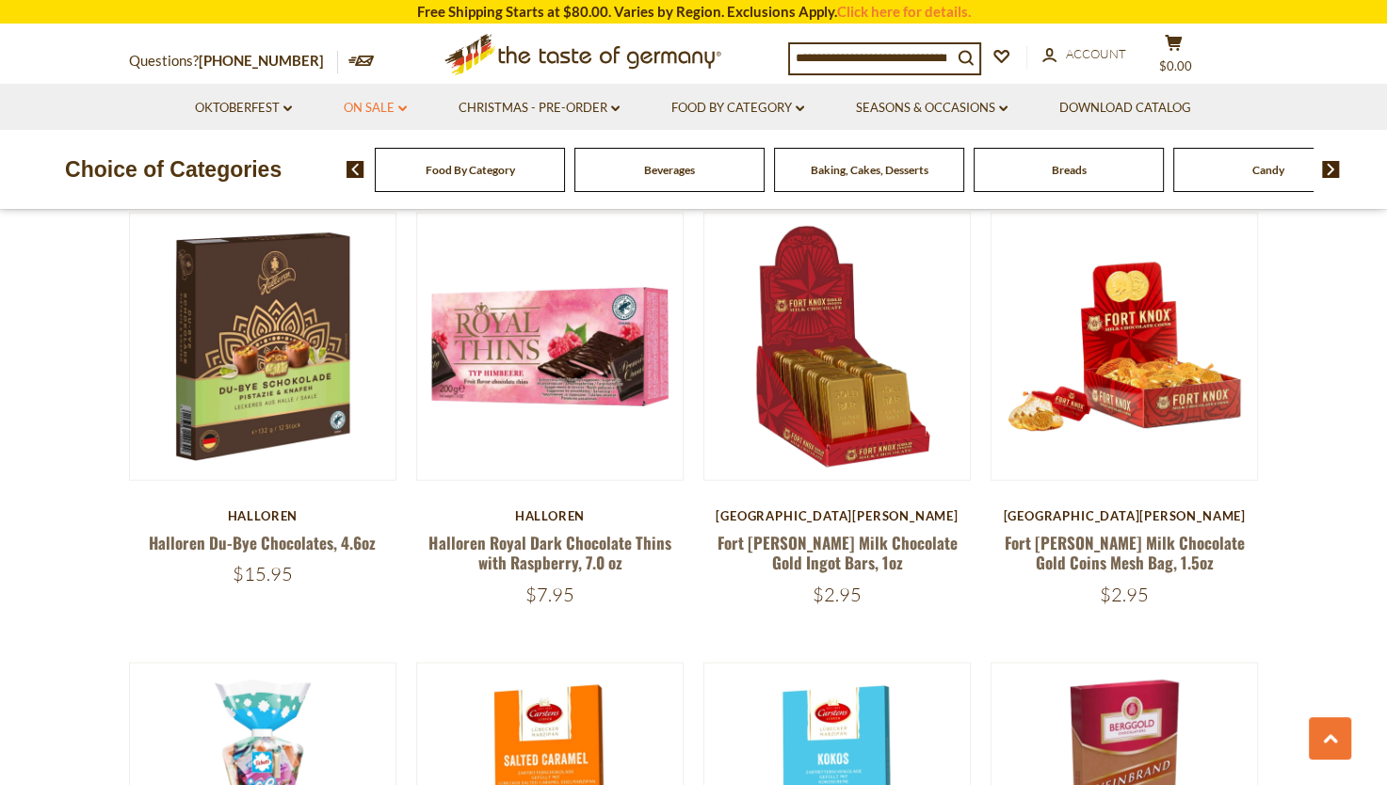
click at [399, 107] on icon at bounding box center [402, 108] width 8 height 6
click at [382, 150] on link "All On Sale" at bounding box center [367, 157] width 68 height 17
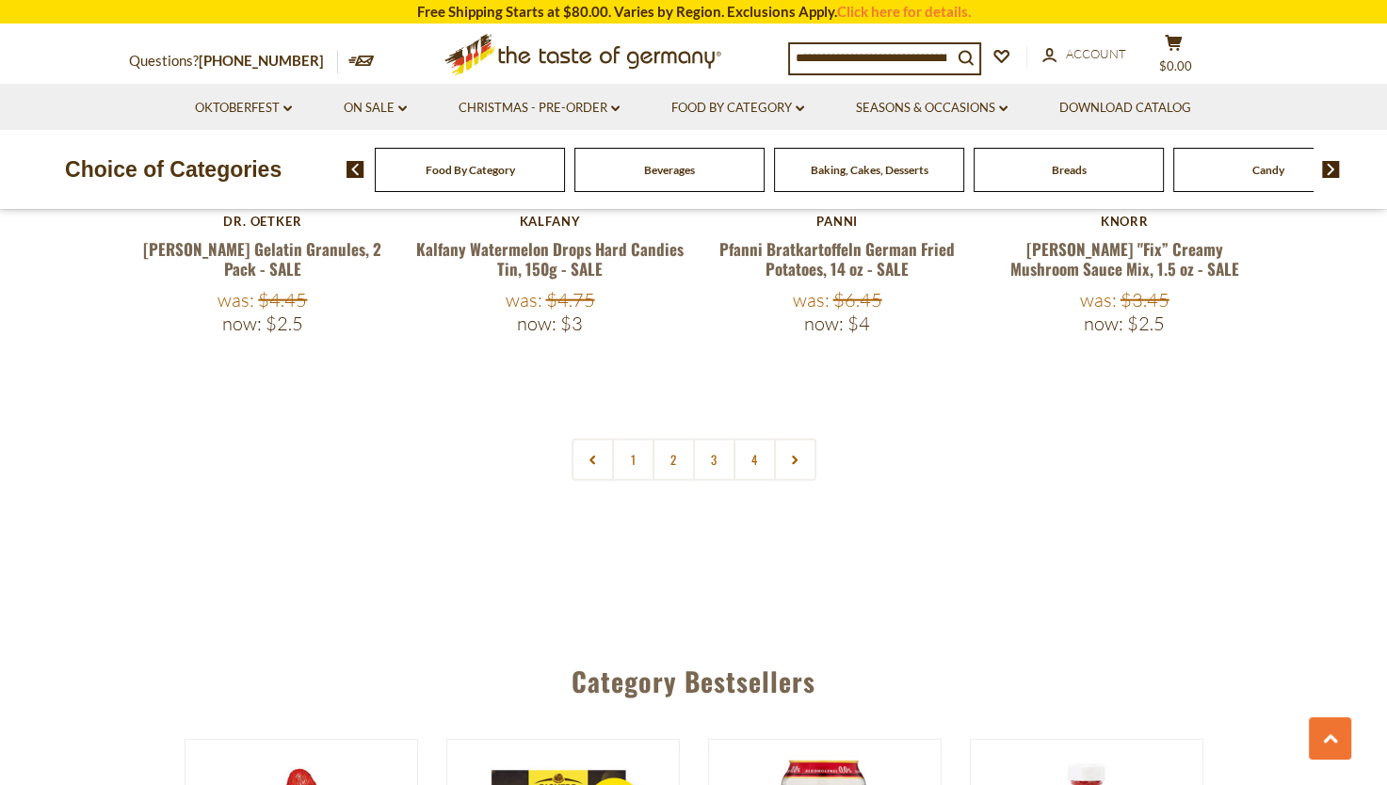
scroll to position [4553, 0]
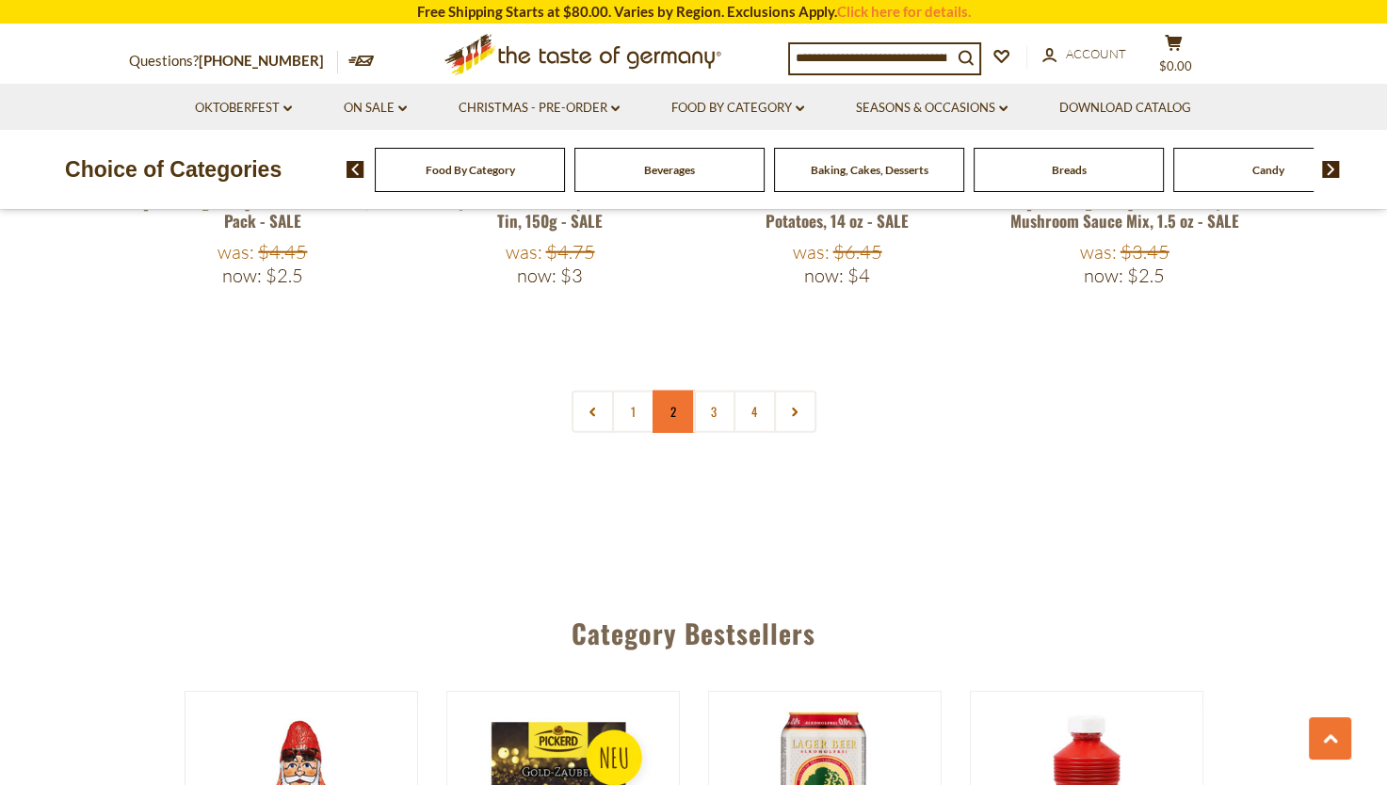
click at [677, 391] on link "2" at bounding box center [673, 412] width 42 height 42
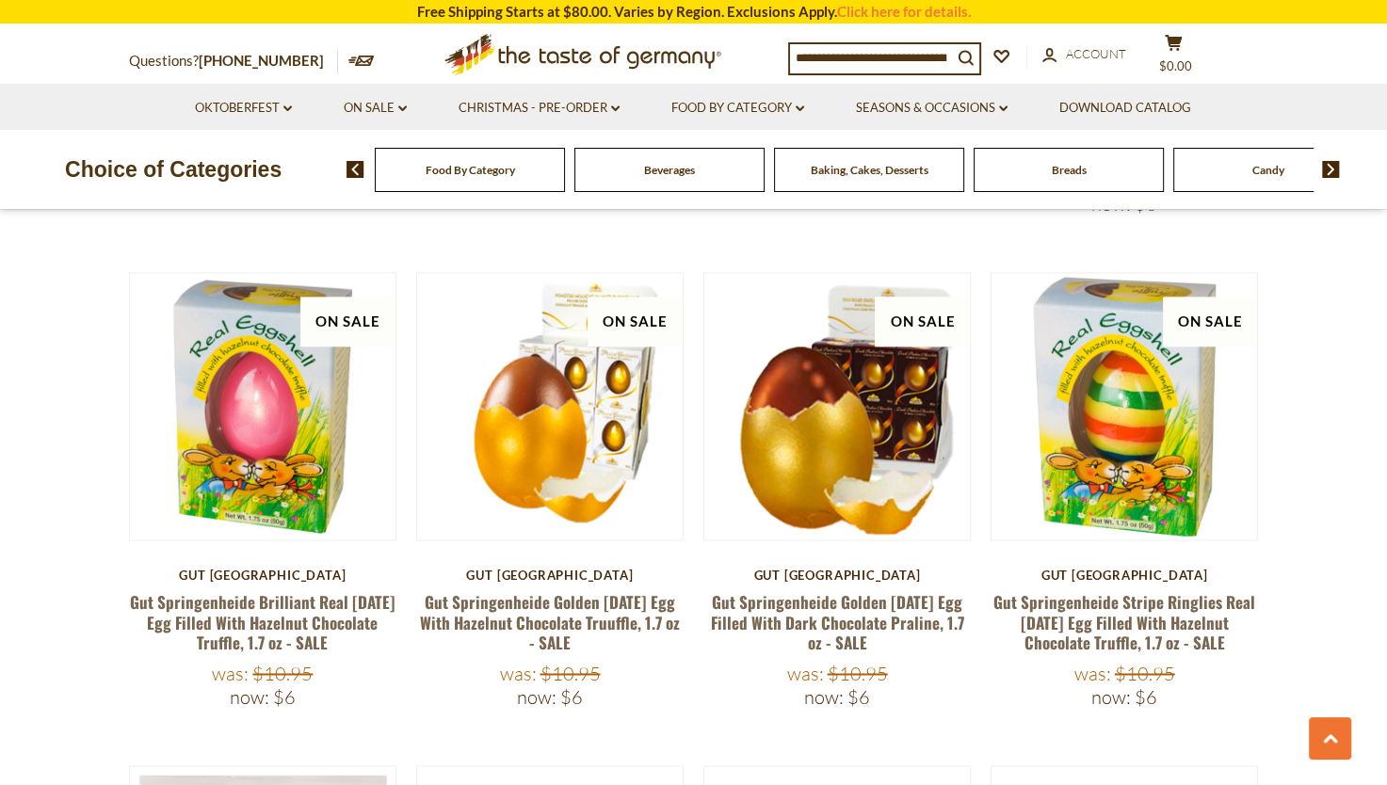
scroll to position [2527, 0]
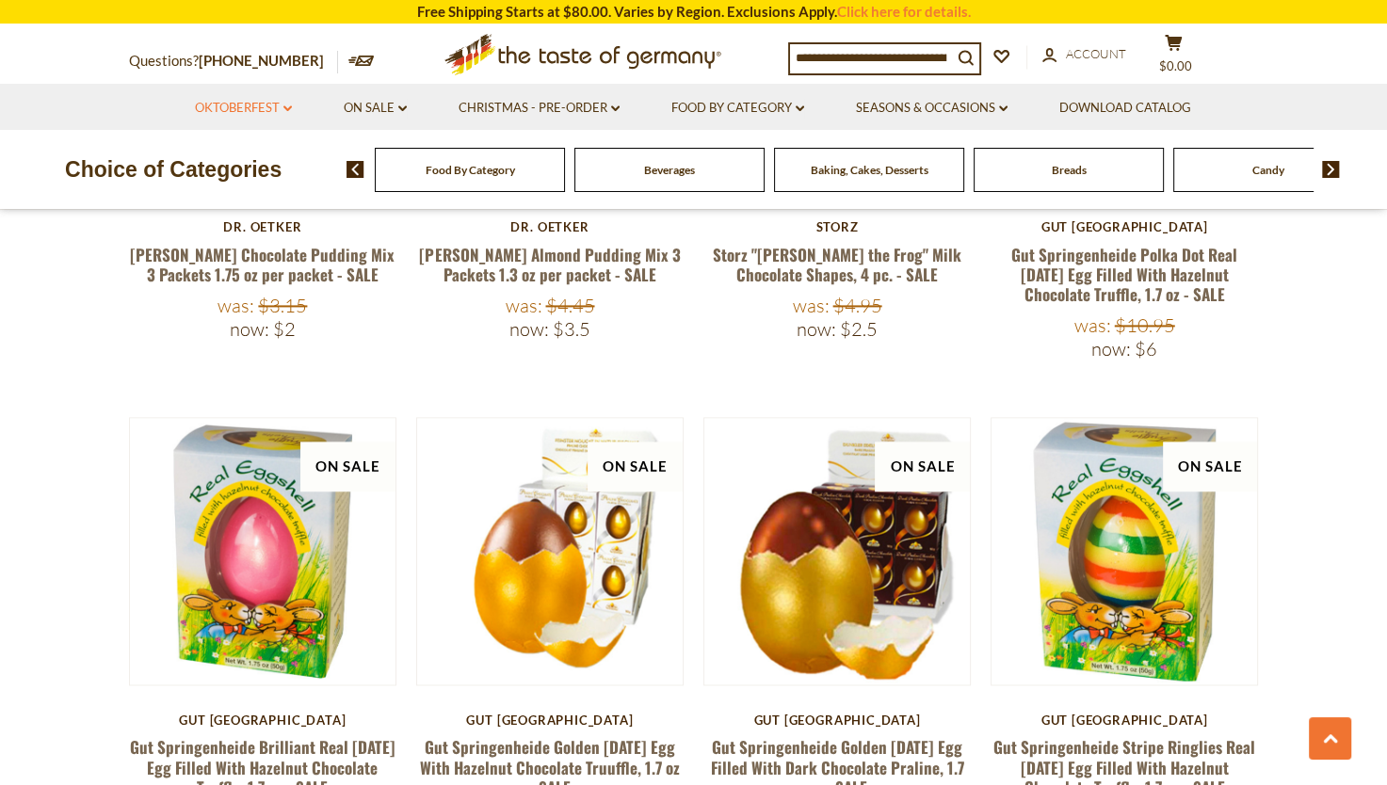
click at [290, 106] on icon "dropdown_arrow" at bounding box center [287, 108] width 8 height 7
click at [241, 183] on link "Oktoberfest Foods" at bounding box center [243, 189] width 116 height 17
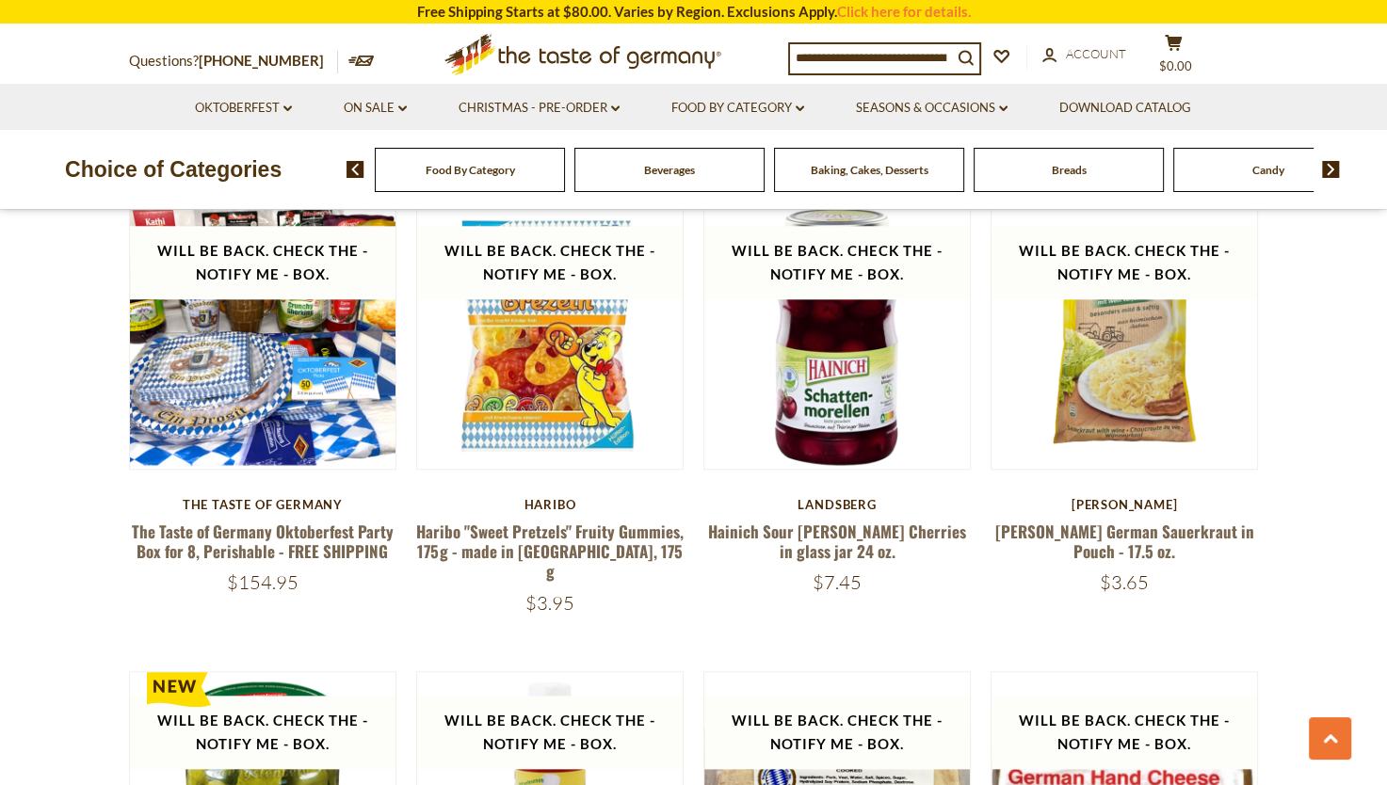
scroll to position [299, 0]
